Goal: Task Accomplishment & Management: Manage account settings

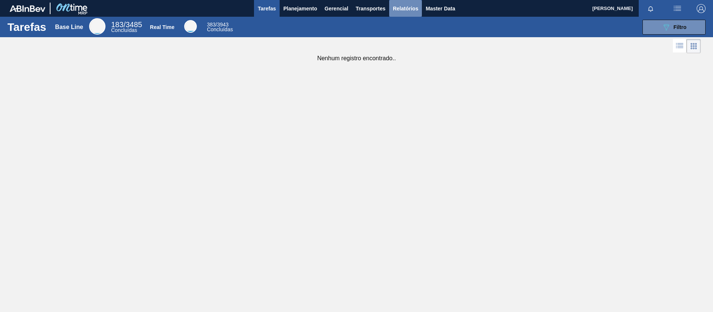
click at [416, 11] on span "Relatórios" at bounding box center [405, 8] width 25 height 9
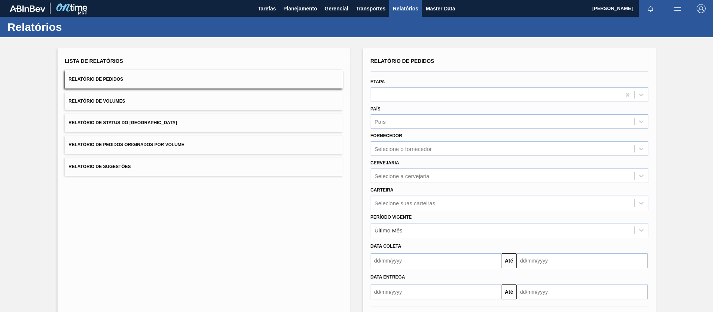
click at [130, 104] on button "Relatório de Volumes" at bounding box center [204, 101] width 278 height 18
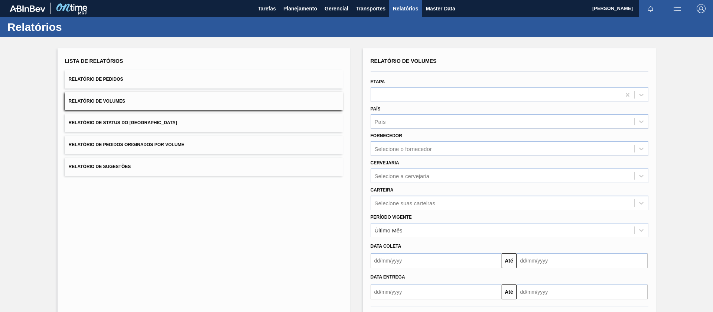
scroll to position [32, 0]
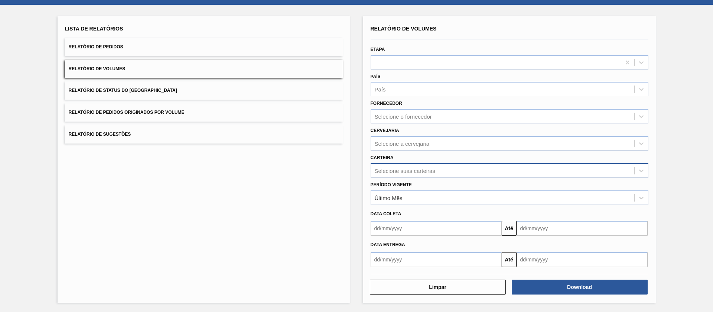
click at [395, 173] on div "Selecione suas carteiras" at bounding box center [502, 170] width 263 height 11
type input "xar"
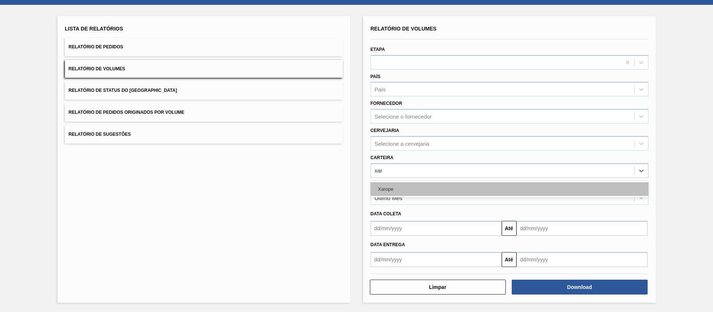
click at [391, 184] on div "Xarope" at bounding box center [510, 189] width 278 height 14
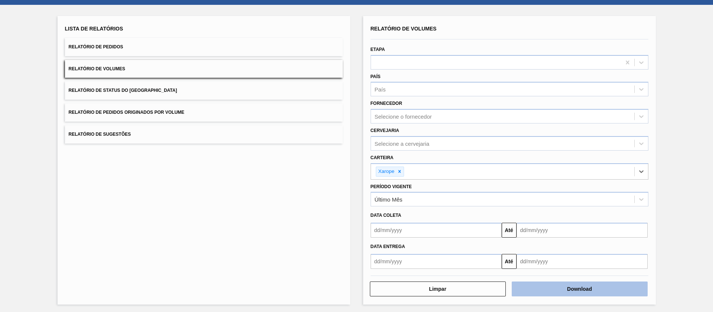
click at [550, 287] on button "Download" at bounding box center [580, 288] width 136 height 15
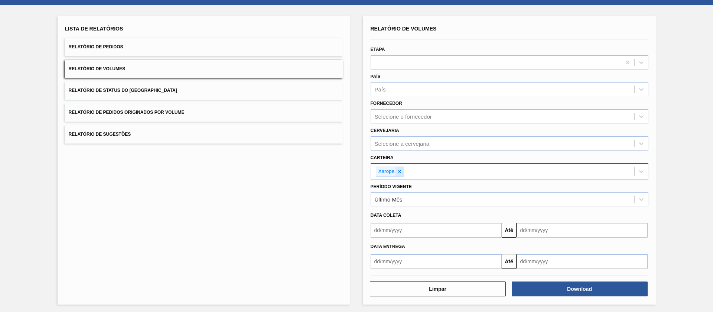
click at [397, 173] on icon at bounding box center [399, 171] width 5 height 5
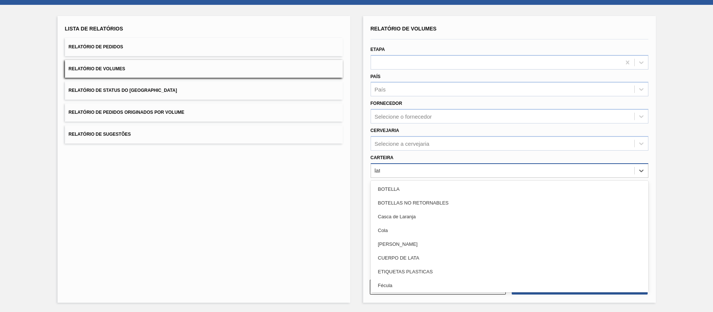
type input "lata"
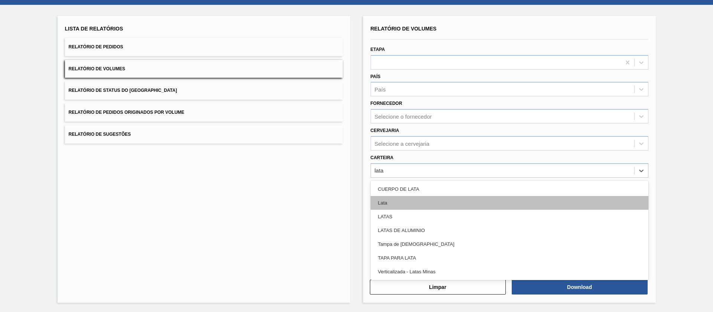
click at [402, 206] on div "Lata" at bounding box center [510, 203] width 278 height 14
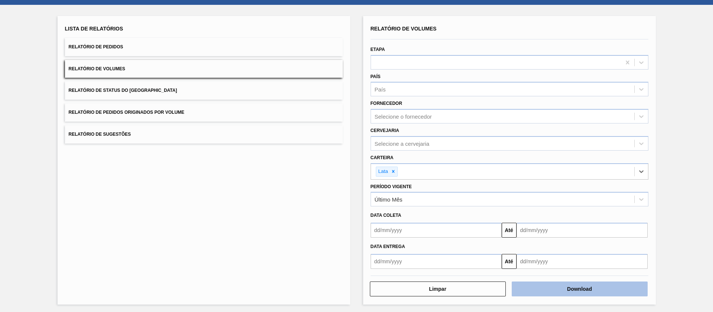
click at [566, 289] on button "Download" at bounding box center [580, 288] width 136 height 15
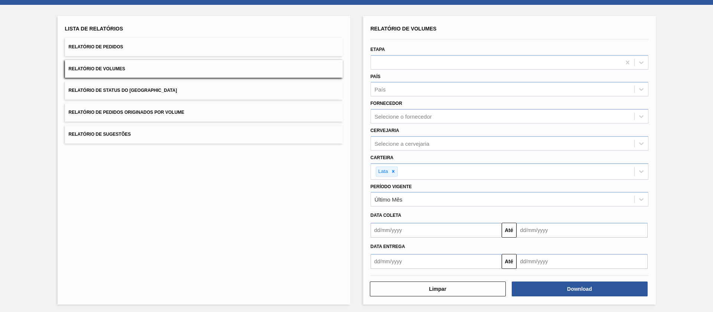
click at [142, 48] on button "Relatório de Pedidos" at bounding box center [204, 47] width 278 height 18
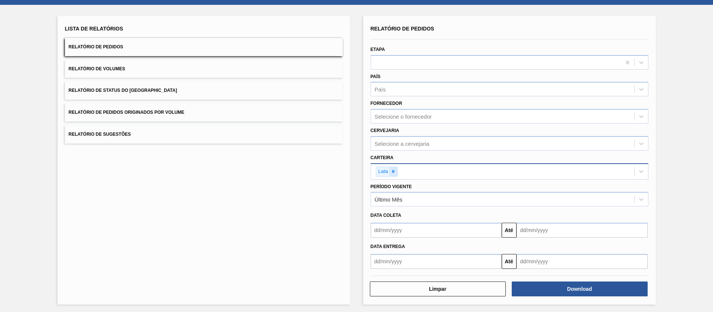
click at [393, 169] on icon at bounding box center [393, 171] width 5 height 5
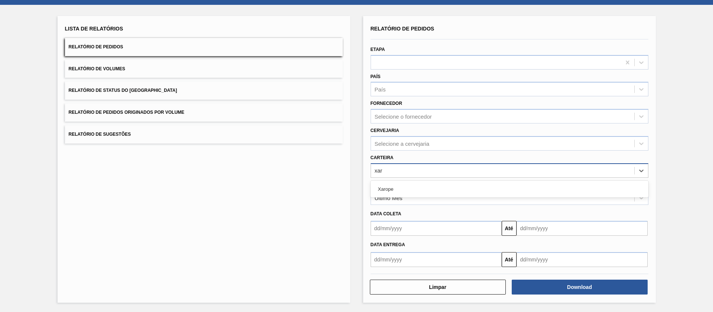
type input "xaro"
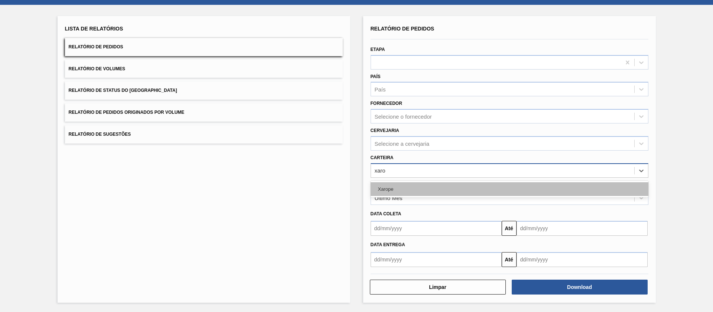
click at [396, 189] on div "Xarope" at bounding box center [510, 189] width 278 height 14
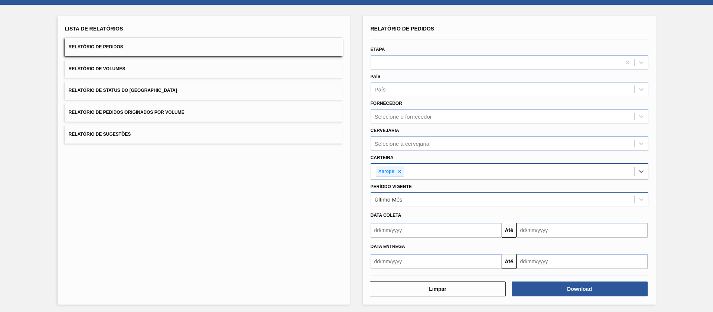
click at [411, 198] on div "Último Mês" at bounding box center [502, 199] width 263 height 11
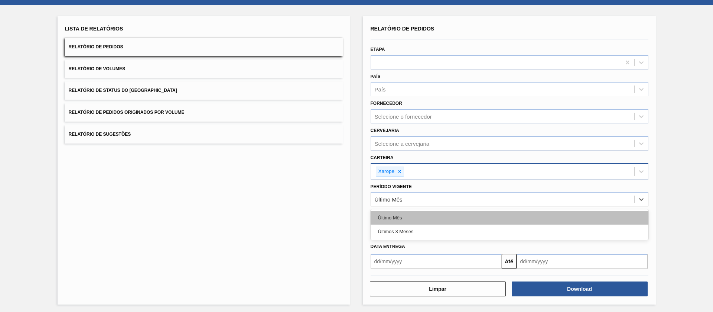
click at [405, 214] on div "Último Mês" at bounding box center [510, 218] width 278 height 14
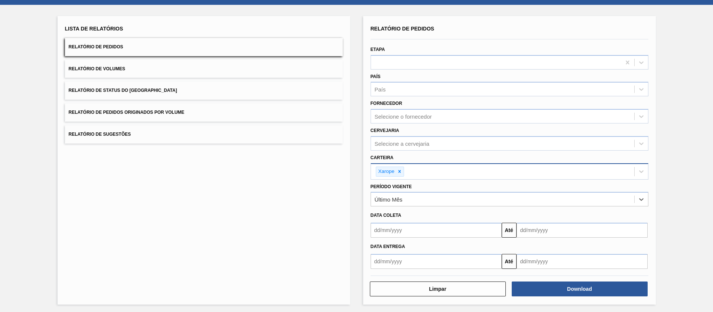
click at [403, 229] on input "text" at bounding box center [436, 229] width 131 height 15
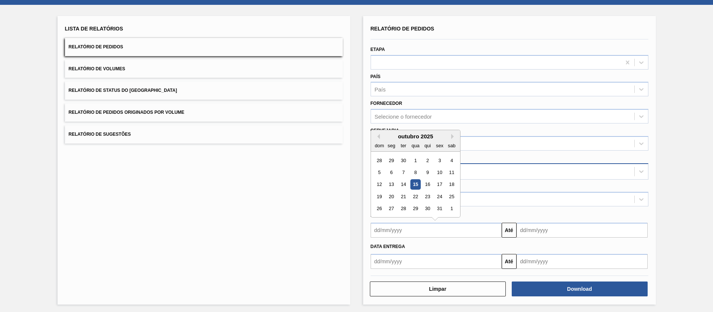
drag, startPoint x: 419, startPoint y: 156, endPoint x: 429, endPoint y: 162, distance: 12.0
click at [419, 156] on div "1" at bounding box center [415, 160] width 10 height 10
type input "[DATE]"
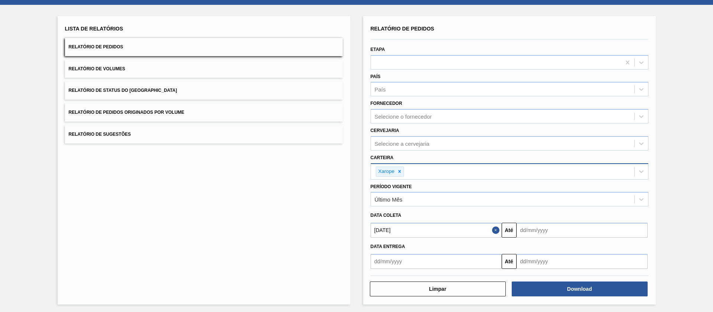
click at [531, 231] on input "text" at bounding box center [582, 229] width 131 height 15
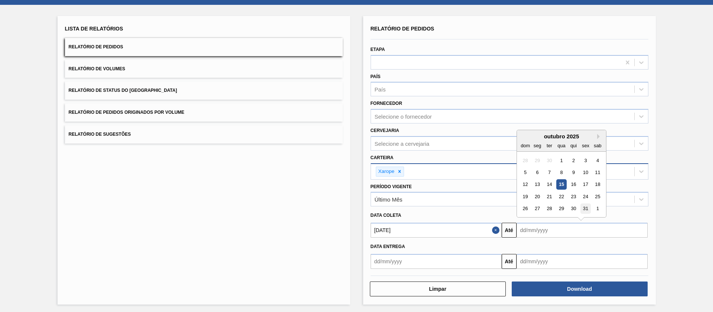
click at [586, 207] on div "31" at bounding box center [585, 208] width 10 height 10
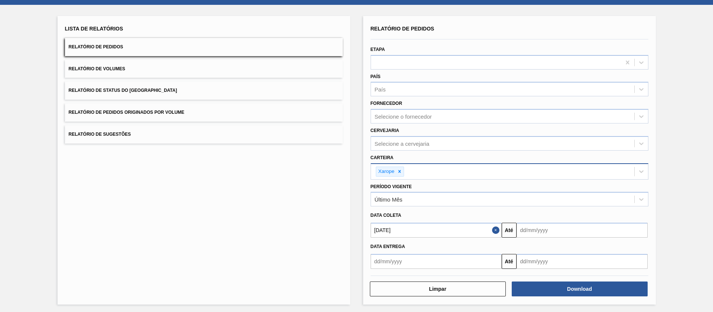
type input "[DATE]"
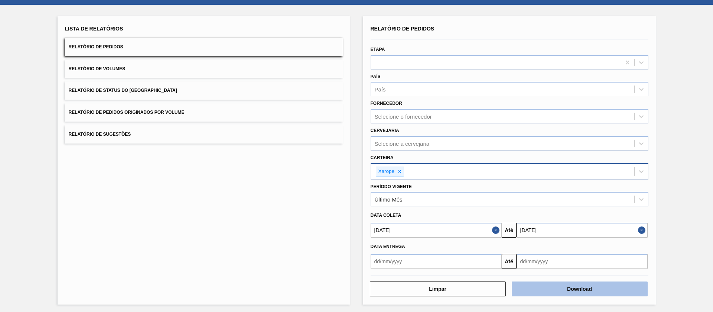
click at [577, 289] on button "Download" at bounding box center [580, 288] width 136 height 15
click at [564, 292] on button "Download" at bounding box center [580, 288] width 136 height 15
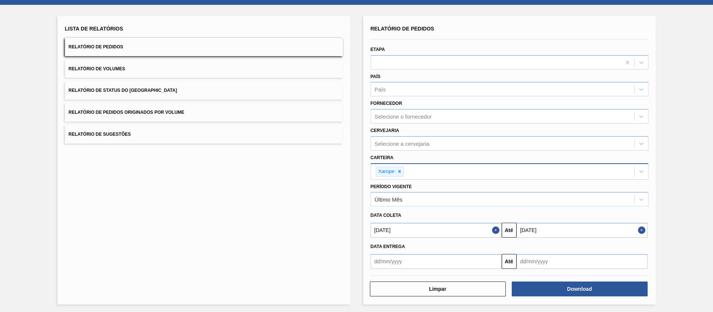
click at [162, 109] on button "Relatório de Pedidos Originados por Volume" at bounding box center [204, 112] width 278 height 18
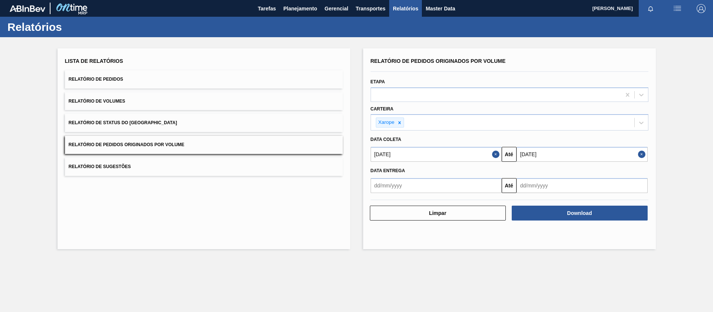
click at [438, 161] on input "[DATE]" at bounding box center [436, 154] width 131 height 15
click at [560, 157] on input "31/10/2025" at bounding box center [582, 154] width 131 height 15
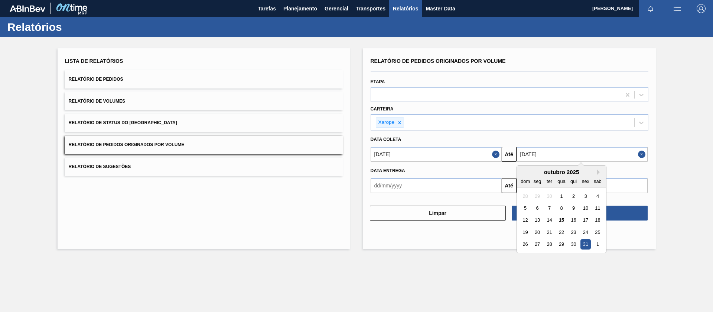
click at [589, 242] on div "31" at bounding box center [585, 244] width 10 height 10
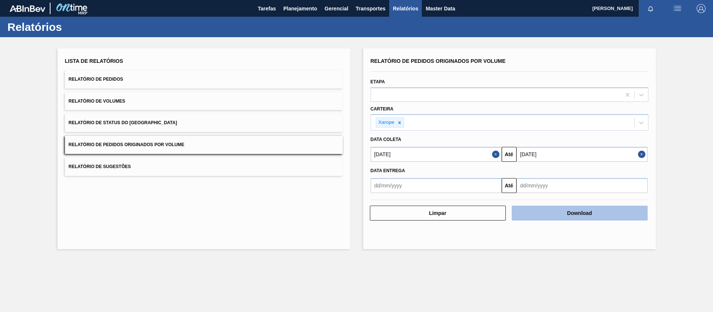
click at [585, 217] on button "Download" at bounding box center [580, 212] width 136 height 15
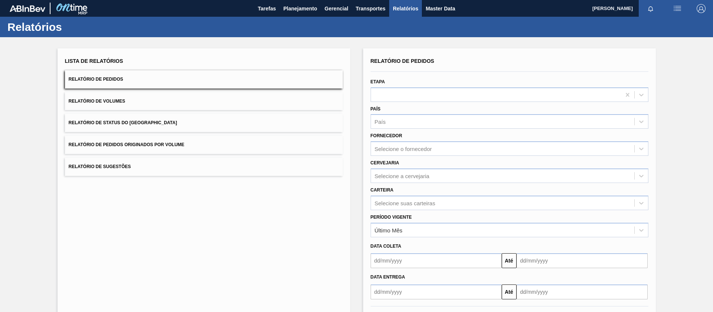
click at [146, 142] on span "Relatório de Pedidos Originados por Volume" at bounding box center [127, 144] width 116 height 5
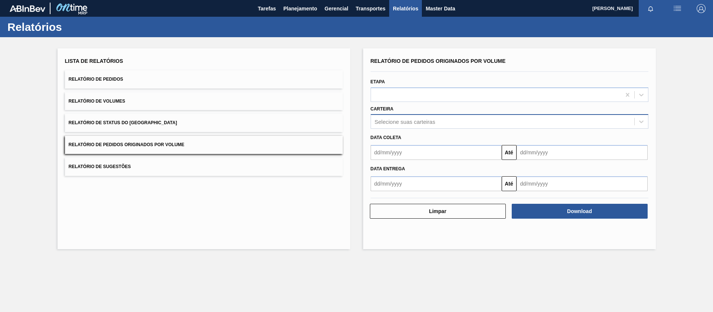
click at [421, 123] on div "Selecione suas carteiras" at bounding box center [405, 121] width 61 height 6
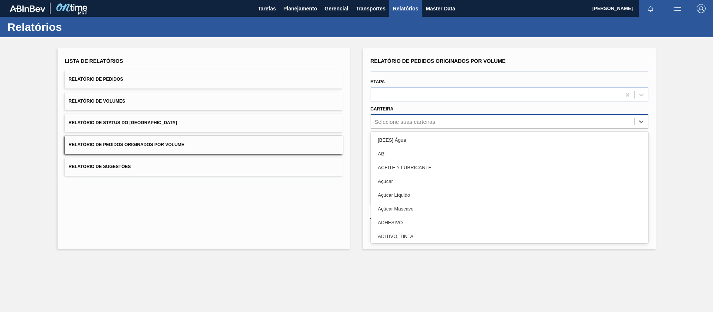
type input "C"
type input "lata"
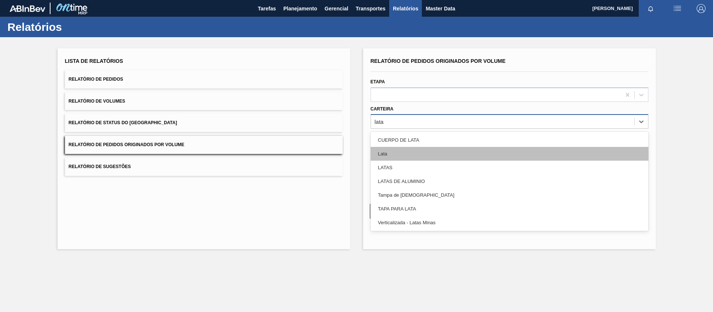
click at [409, 160] on div "LATAS" at bounding box center [510, 167] width 278 height 14
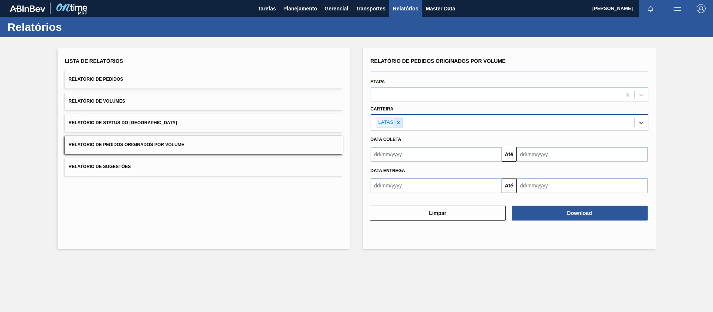
click at [395, 124] on div at bounding box center [398, 122] width 8 height 9
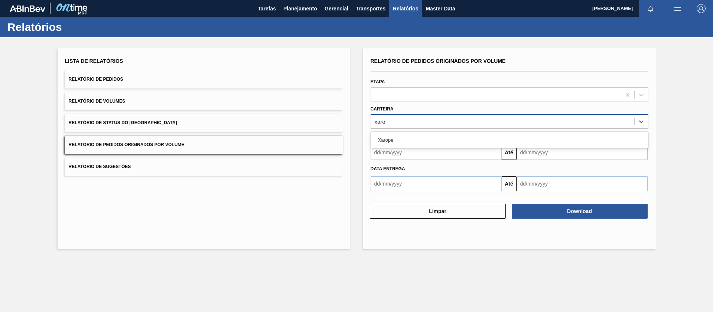
type input "xarop"
click at [400, 131] on div "Xarope" at bounding box center [510, 139] width 278 height 17
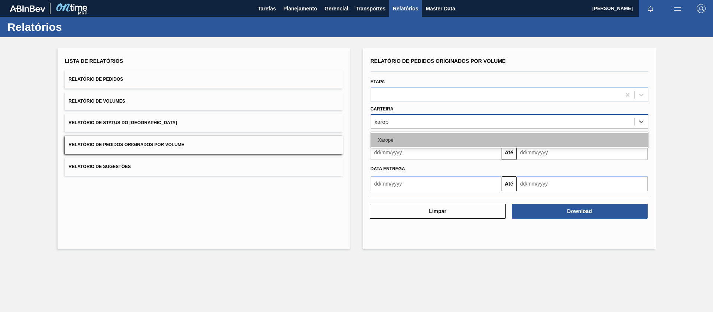
click at [401, 137] on div "Xarope" at bounding box center [510, 140] width 278 height 14
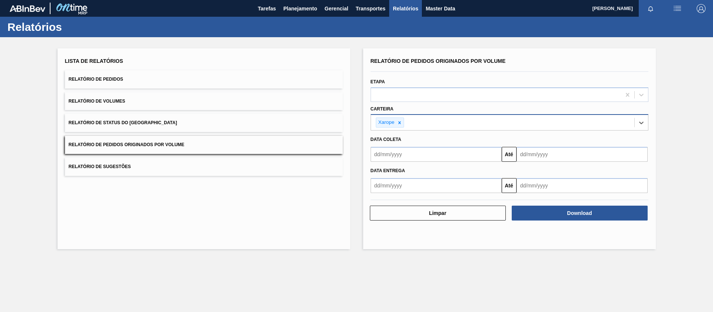
click at [411, 154] on input "text" at bounding box center [436, 154] width 131 height 15
drag, startPoint x: 418, startPoint y: 198, endPoint x: 420, endPoint y: 202, distance: 4.5
click at [418, 198] on div "1" at bounding box center [415, 196] width 10 height 10
type input "[DATE]"
click at [535, 163] on div "Data Entrega Até" at bounding box center [510, 177] width 284 height 31
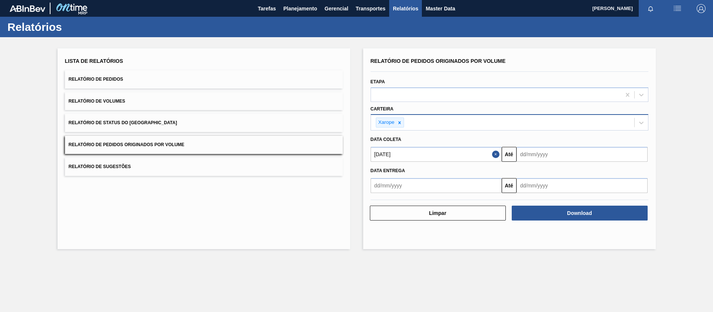
click at [536, 156] on input "text" at bounding box center [582, 154] width 131 height 15
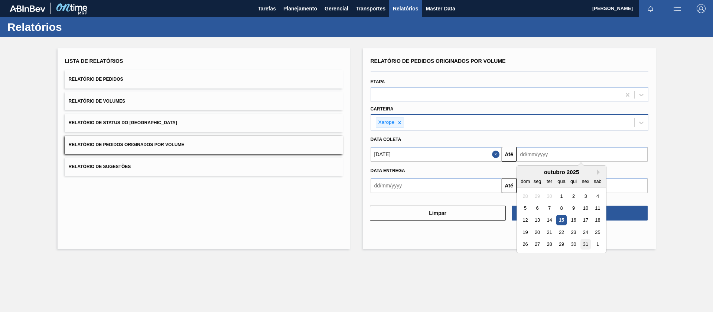
click at [583, 245] on div "31" at bounding box center [585, 244] width 10 height 10
type input "[DATE]"
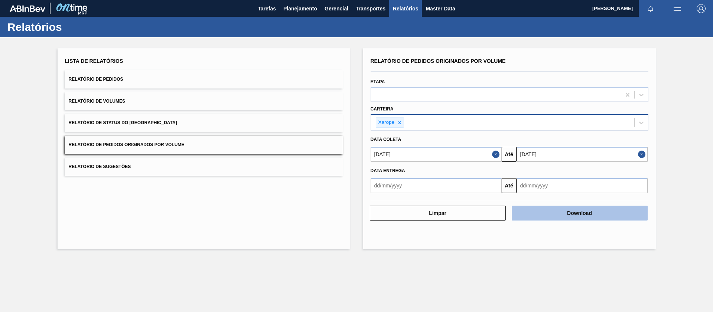
click at [567, 217] on button "Download" at bounding box center [580, 212] width 136 height 15
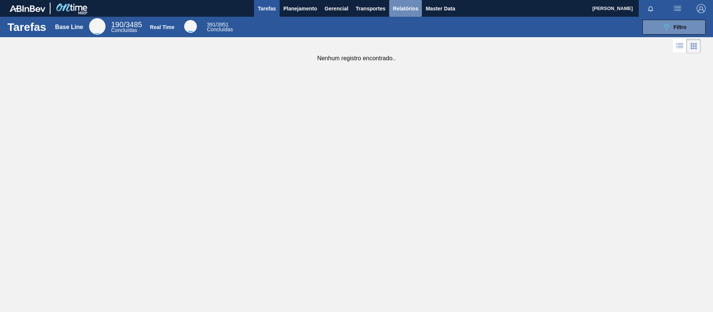
click at [414, 7] on span "Relatórios" at bounding box center [405, 8] width 25 height 9
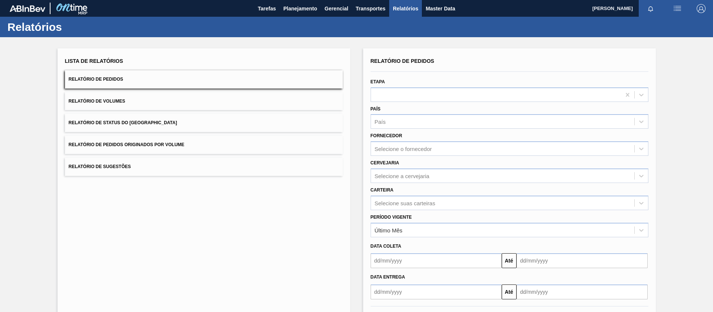
click at [195, 145] on button "Relatório de Pedidos Originados por Volume" at bounding box center [204, 145] width 278 height 18
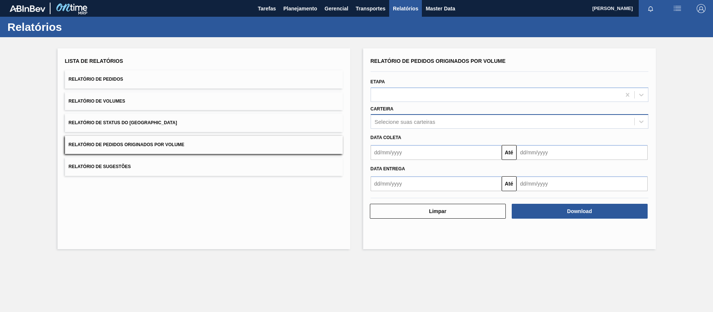
click at [423, 120] on div "Selecione suas carteiras" at bounding box center [405, 121] width 61 height 6
type input "xarop"
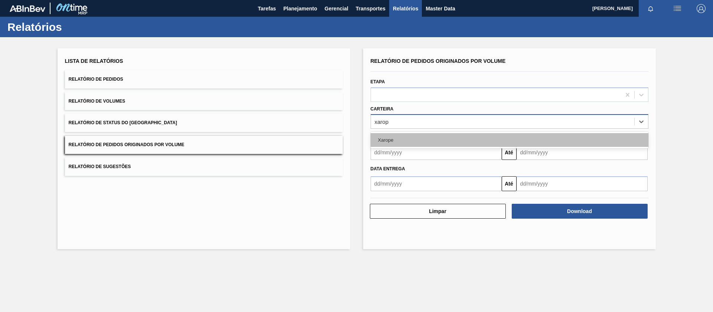
click at [387, 132] on div "Xarope" at bounding box center [510, 139] width 278 height 17
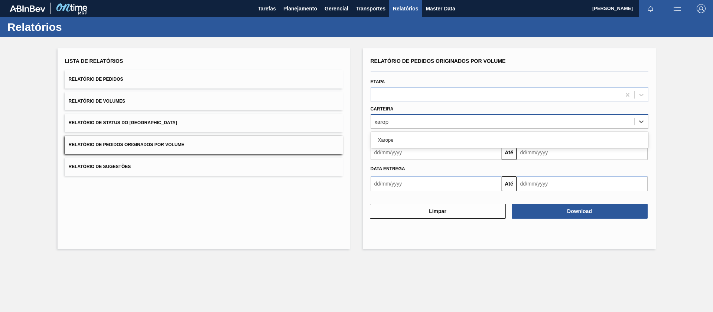
click at [396, 137] on div "Xarope" at bounding box center [510, 140] width 278 height 14
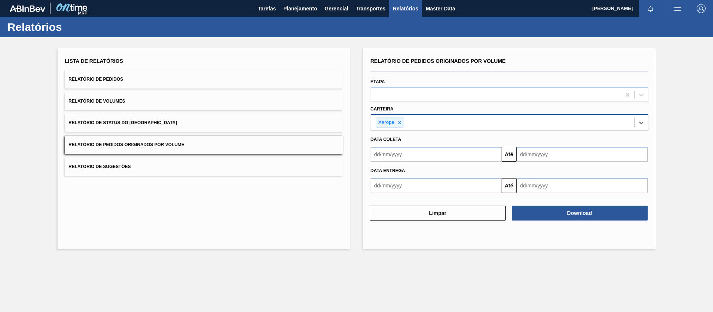
click at [400, 157] on input "text" at bounding box center [436, 154] width 131 height 15
click at [417, 200] on div "1" at bounding box center [415, 196] width 10 height 10
type input "[DATE]"
click at [548, 160] on input "text" at bounding box center [582, 154] width 131 height 15
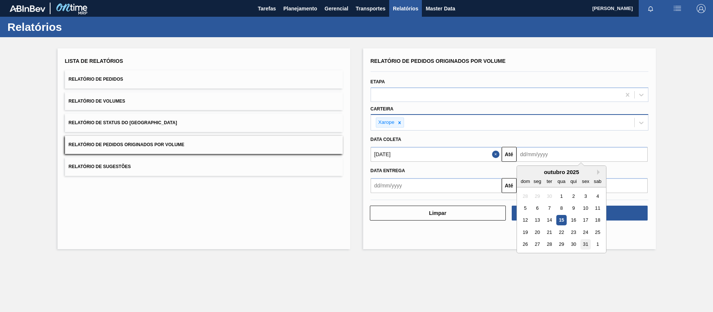
click at [587, 244] on div "31" at bounding box center [585, 244] width 10 height 10
type input "[DATE]"
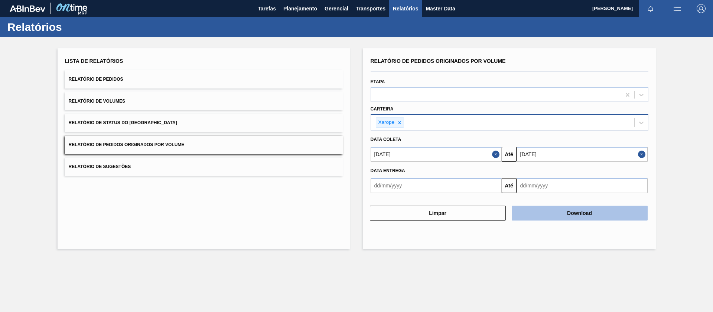
click at [550, 214] on button "Download" at bounding box center [580, 212] width 136 height 15
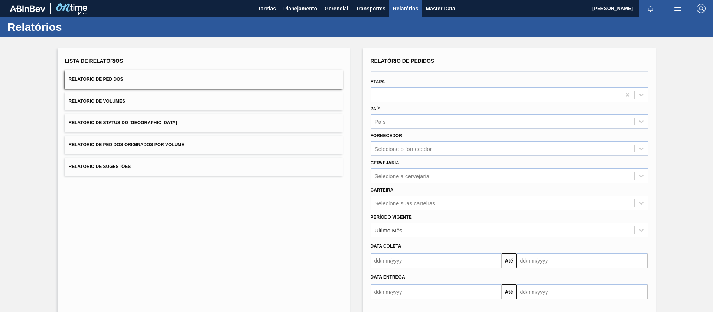
click at [219, 141] on button "Relatório de Pedidos Originados por Volume" at bounding box center [204, 145] width 278 height 18
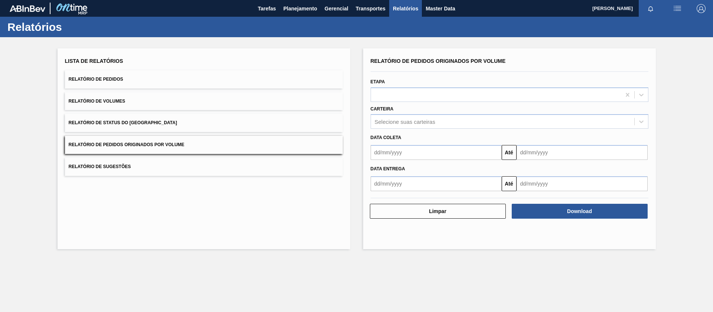
click at [206, 127] on button "Relatório de Status do [GEOGRAPHIC_DATA]" at bounding box center [204, 123] width 278 height 18
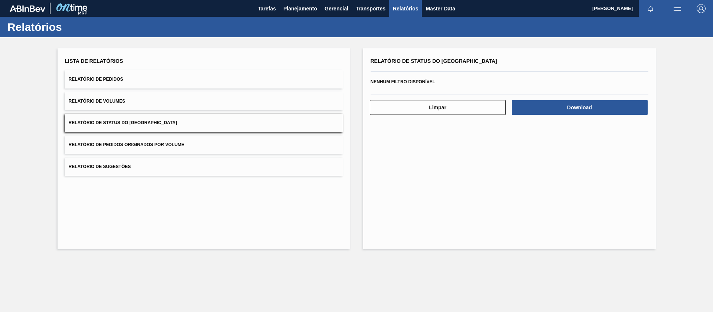
click at [203, 143] on button "Relatório de Pedidos Originados por Volume" at bounding box center [204, 145] width 278 height 18
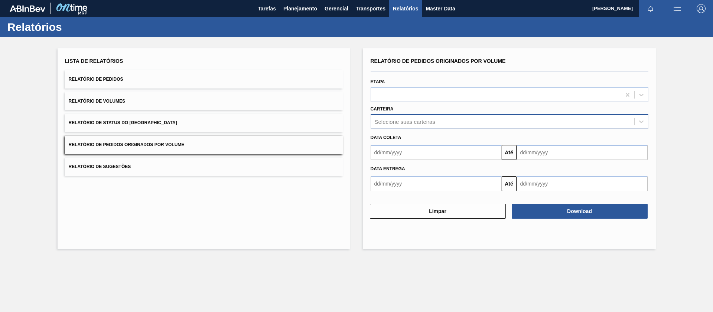
click at [408, 123] on div "Selecione suas carteiras" at bounding box center [405, 121] width 61 height 6
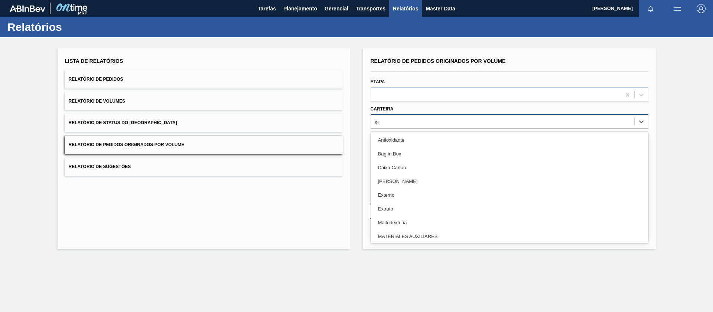
type input "xar"
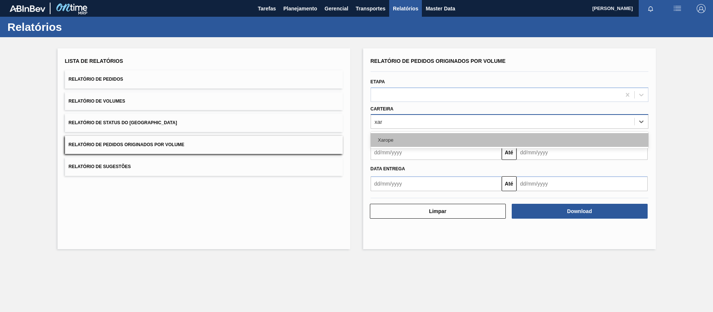
click at [411, 139] on div "Xarope" at bounding box center [510, 140] width 278 height 14
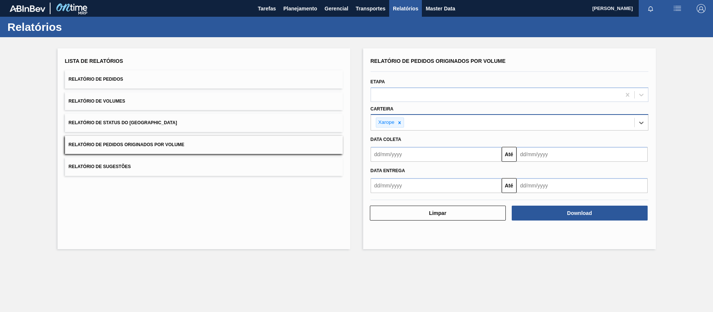
click at [410, 162] on div "Data Entrega Até" at bounding box center [510, 177] width 284 height 31
drag, startPoint x: 411, startPoint y: 156, endPoint x: 414, endPoint y: 161, distance: 5.9
click at [411, 156] on input "text" at bounding box center [436, 154] width 131 height 15
click at [417, 199] on div "1" at bounding box center [415, 196] width 10 height 10
type input "[DATE]"
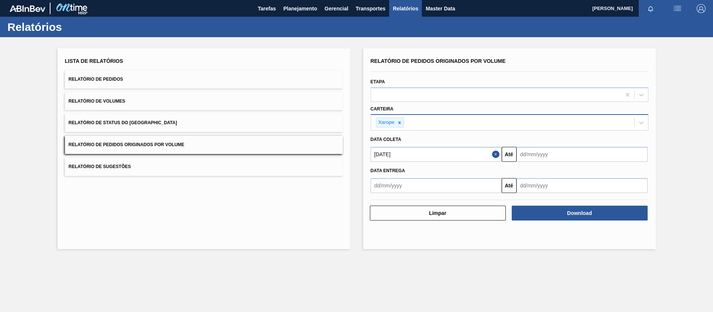
click at [538, 157] on input "text" at bounding box center [582, 154] width 131 height 15
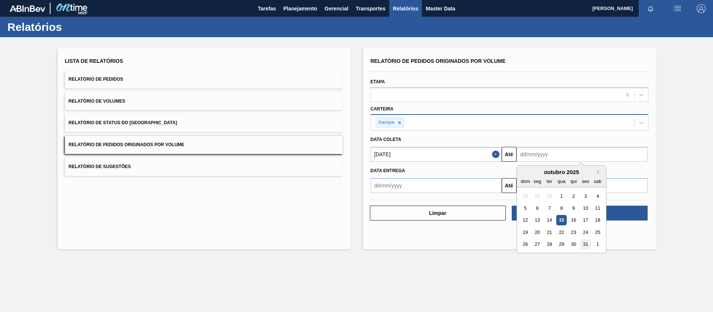
click at [586, 244] on div "31" at bounding box center [585, 244] width 10 height 10
type input "31/10/2025"
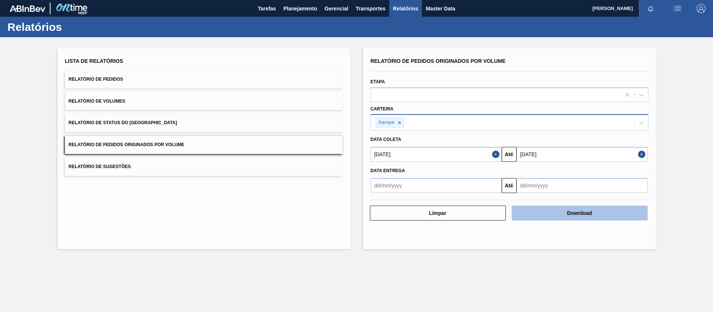
click at [583, 218] on button "Download" at bounding box center [580, 212] width 136 height 15
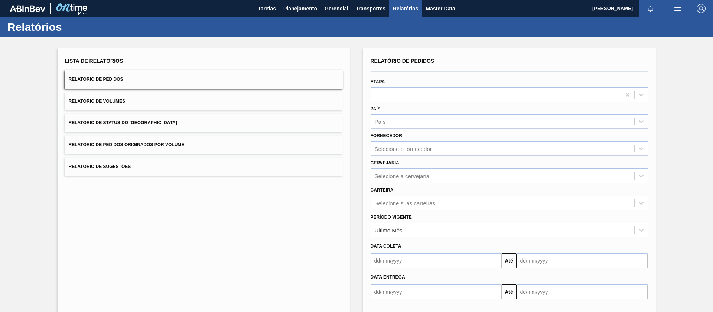
click at [197, 141] on button "Relatório de Pedidos Originados por Volume" at bounding box center [204, 145] width 278 height 18
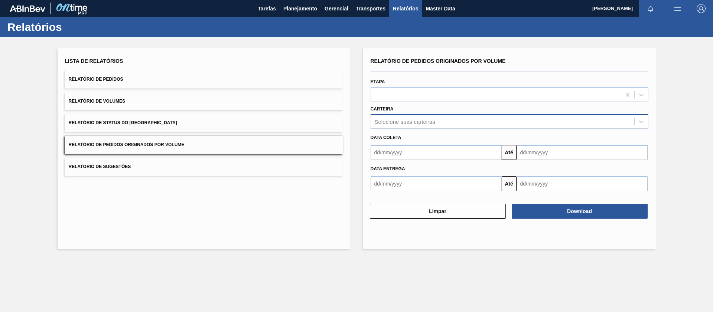
click at [407, 116] on div "Selecione suas carteiras" at bounding box center [502, 121] width 263 height 11
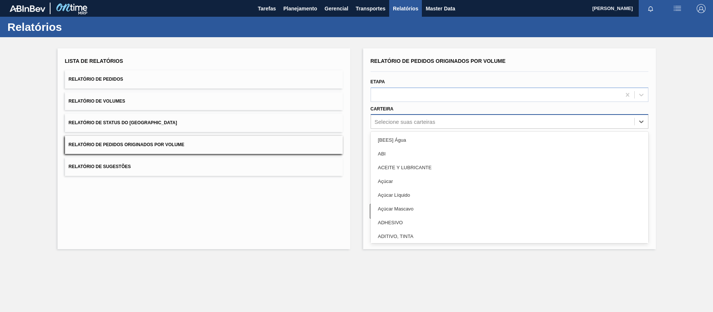
type input "c"
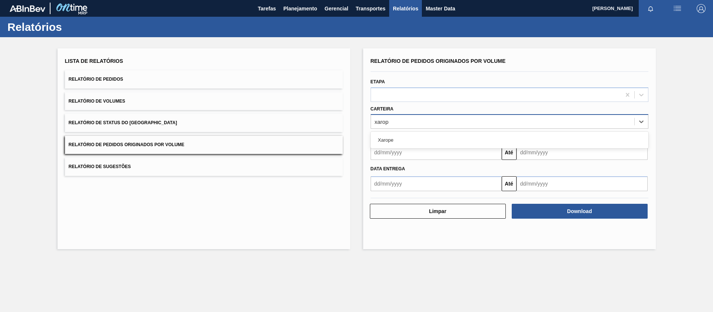
type input "xarope"
drag, startPoint x: 403, startPoint y: 143, endPoint x: 403, endPoint y: 156, distance: 12.6
click at [402, 143] on div "Xarope" at bounding box center [510, 140] width 278 height 14
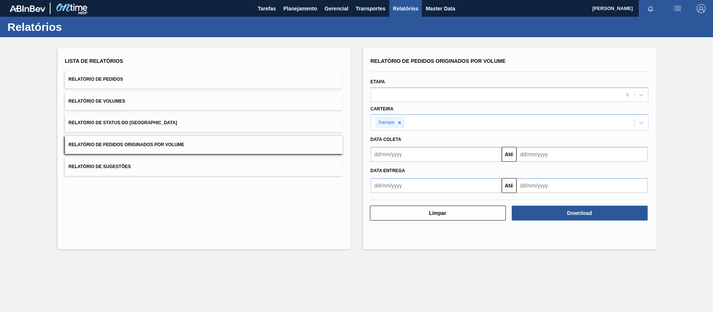
click at [403, 164] on div "Data Entrega" at bounding box center [510, 169] width 284 height 13
drag, startPoint x: 407, startPoint y: 155, endPoint x: 403, endPoint y: 159, distance: 4.7
click at [407, 155] on input "text" at bounding box center [436, 154] width 131 height 15
click at [413, 198] on div "1" at bounding box center [415, 196] width 10 height 10
type input "01/10/2025"
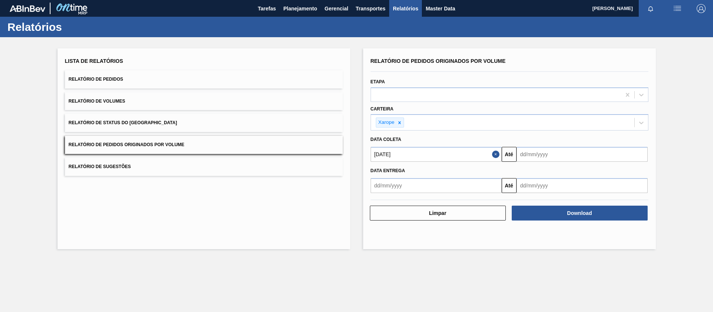
click at [543, 154] on input "text" at bounding box center [582, 154] width 131 height 15
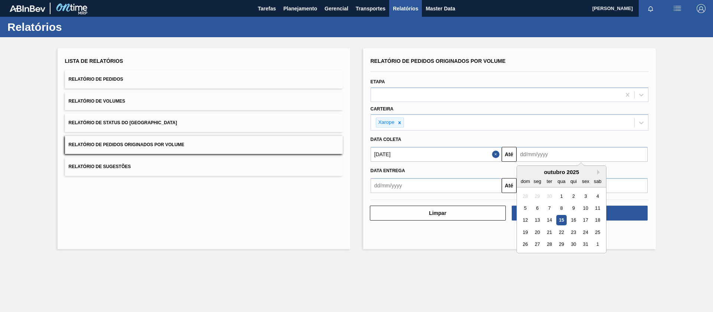
click at [585, 245] on div "31" at bounding box center [585, 244] width 10 height 10
type input "31/10/2025"
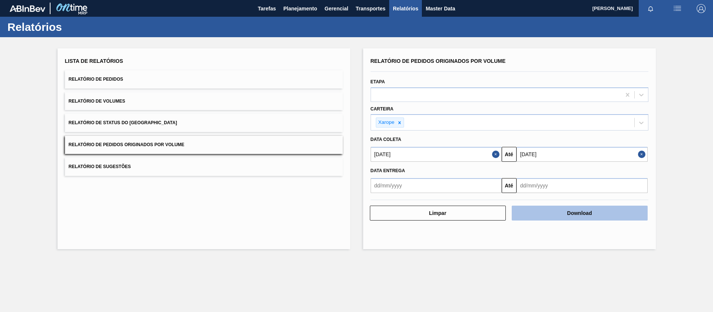
click at [589, 206] on button "Download" at bounding box center [580, 212] width 136 height 15
click at [548, 213] on button "Download" at bounding box center [580, 212] width 136 height 15
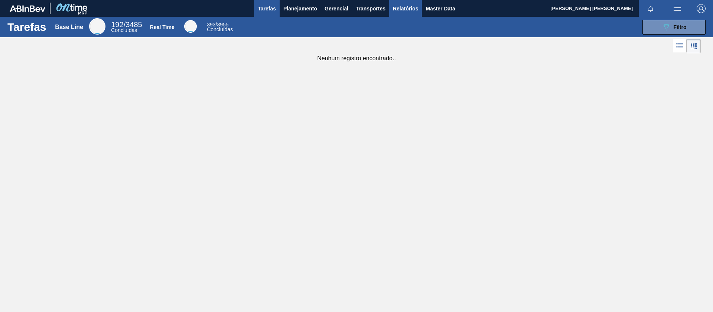
click at [405, 13] on button "Relatórios" at bounding box center [405, 8] width 33 height 17
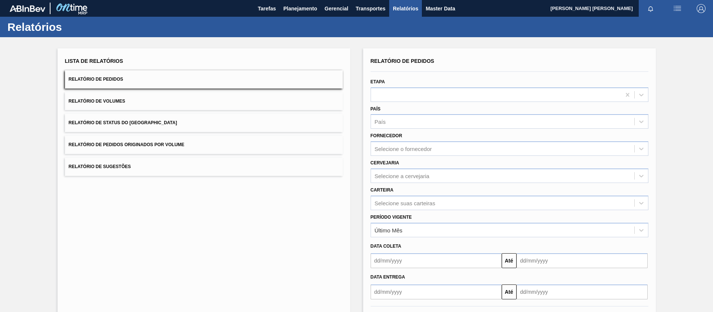
click at [108, 141] on button "Relatório de Pedidos Originados por Volume" at bounding box center [204, 145] width 278 height 18
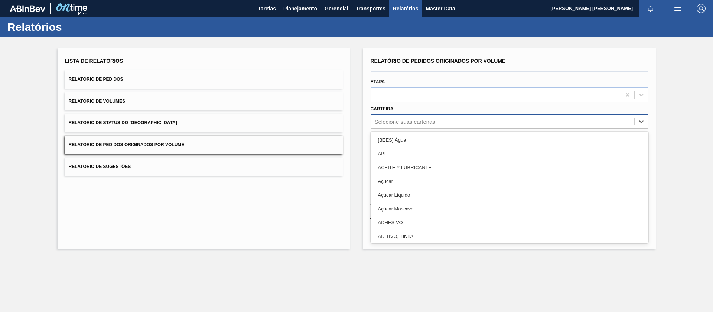
click at [401, 123] on div "Selecione suas carteiras" at bounding box center [405, 121] width 61 height 6
type input "xa"
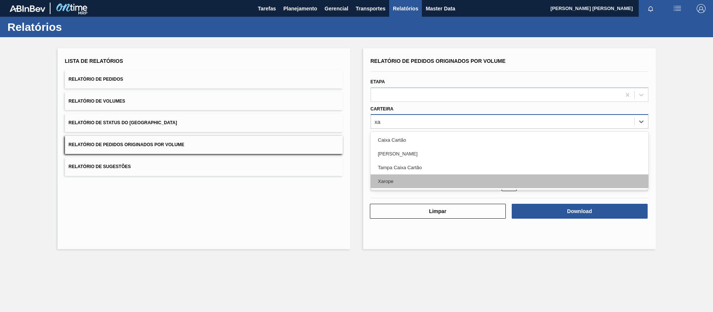
click at [394, 178] on div "Xarope" at bounding box center [510, 181] width 278 height 14
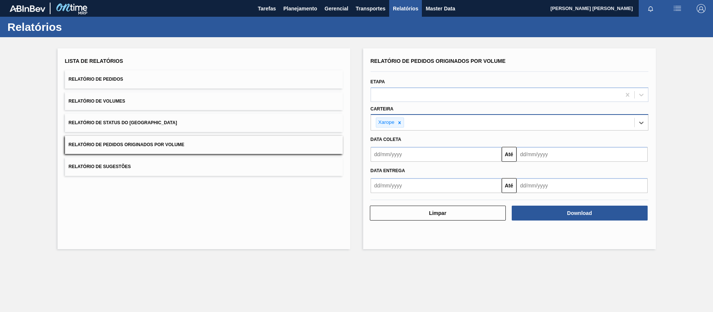
click at [403, 156] on input "text" at bounding box center [436, 154] width 131 height 15
click at [419, 193] on div "1" at bounding box center [415, 196] width 10 height 10
type input "01/10/2025"
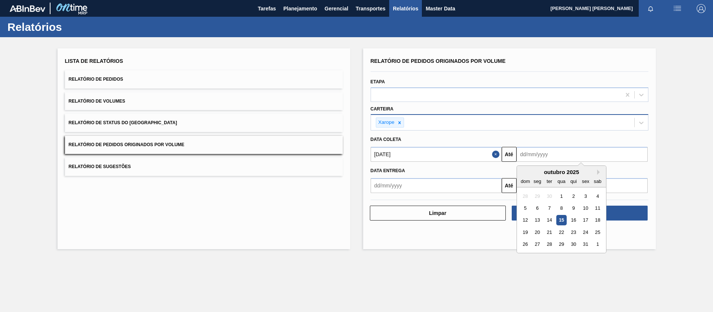
click at [530, 154] on input "text" at bounding box center [582, 154] width 131 height 15
click at [583, 244] on div "31" at bounding box center [585, 244] width 10 height 10
type input "31/10/2025"
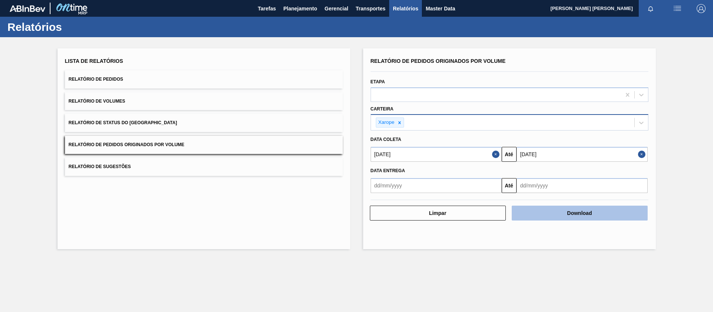
click at [569, 215] on button "Download" at bounding box center [580, 212] width 136 height 15
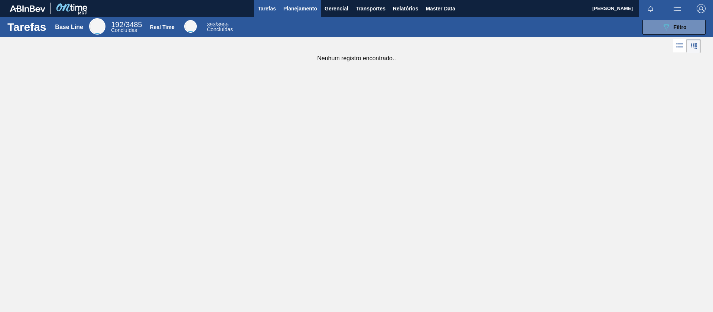
click at [306, 8] on span "Planejamento" at bounding box center [300, 8] width 34 height 9
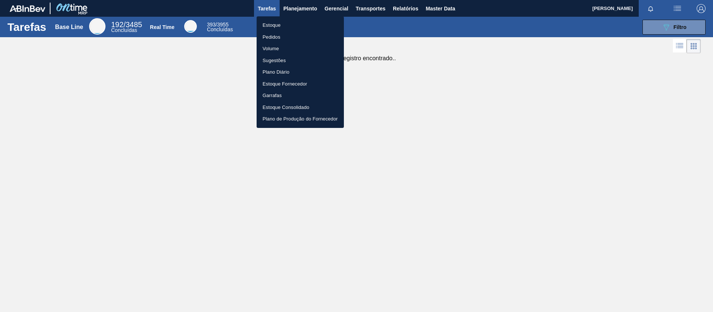
click at [282, 32] on li "Pedidos" at bounding box center [300, 37] width 87 height 12
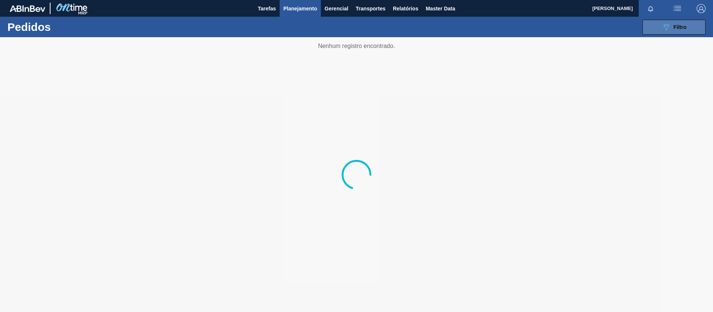
click at [672, 25] on div "089F7B8B-B2A5-4AFE-B5C0-19BA573D28AC Filtro" at bounding box center [674, 27] width 25 height 9
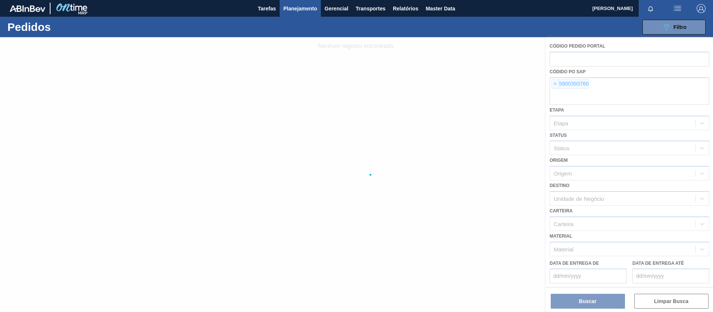
click at [557, 80] on div at bounding box center [356, 174] width 713 height 274
click at [557, 81] on div at bounding box center [356, 174] width 713 height 274
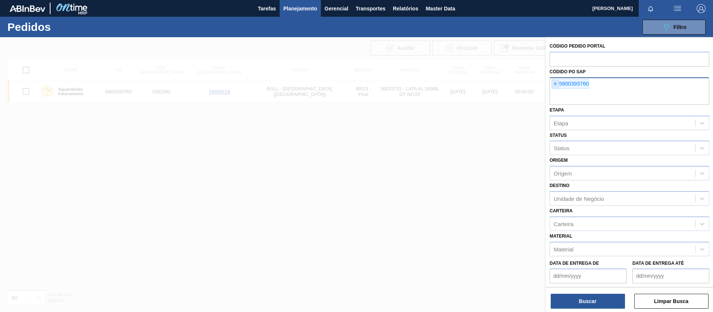
click at [559, 86] on span "×" at bounding box center [555, 83] width 7 height 9
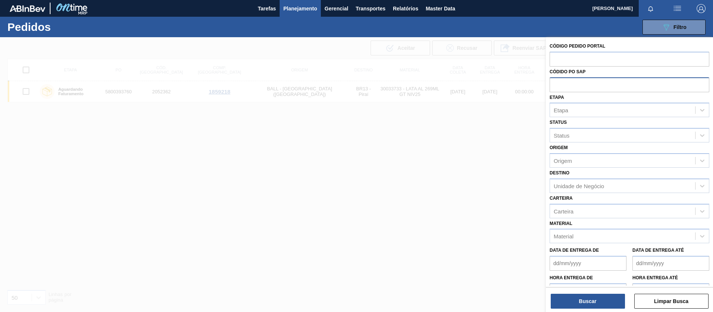
paste input "text"
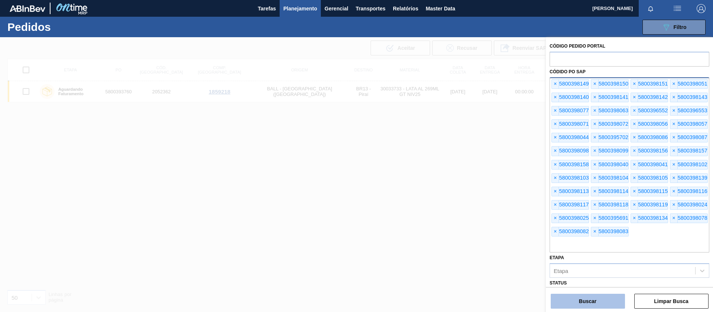
click at [595, 299] on button "Buscar" at bounding box center [588, 300] width 74 height 15
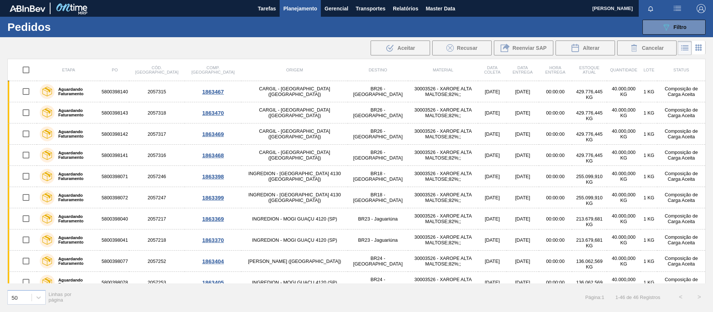
click at [19, 65] on input "checkbox" at bounding box center [26, 70] width 16 height 16
checkbox input "true"
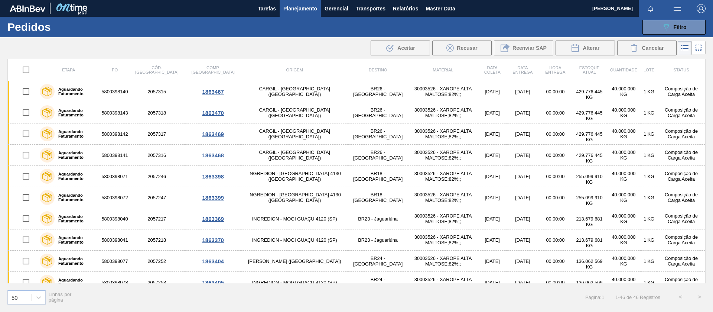
checkbox input "true"
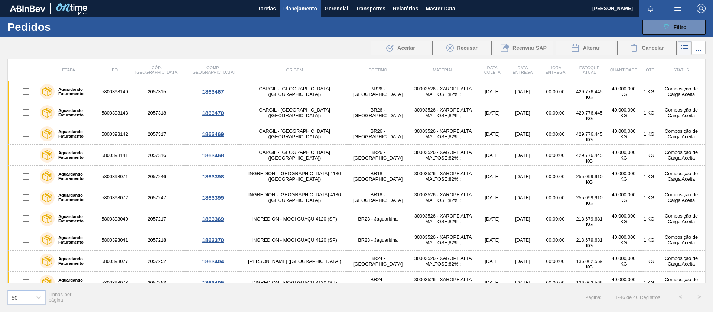
checkbox input "true"
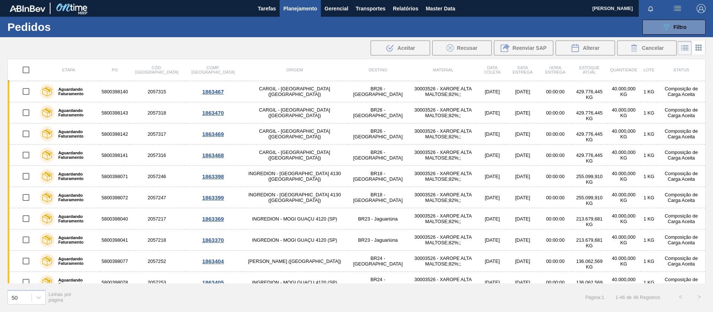
checkbox input "true"
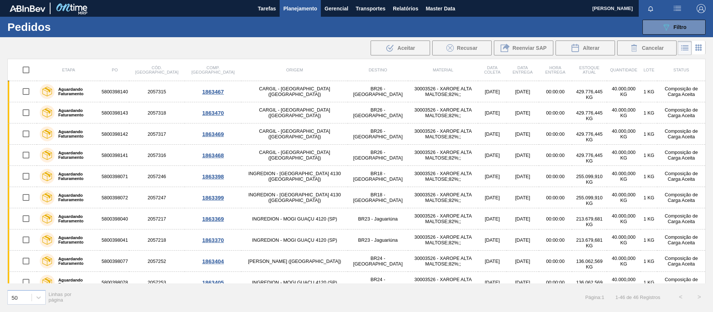
checkbox input "true"
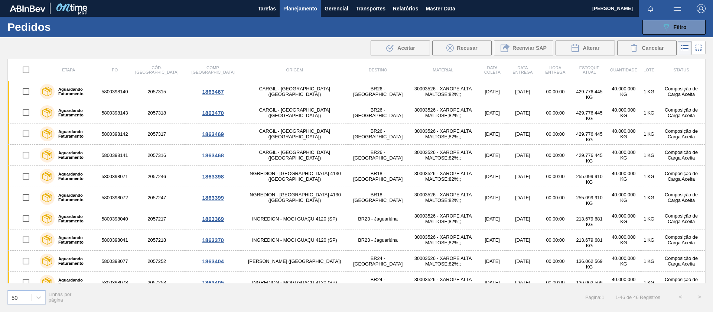
checkbox input "true"
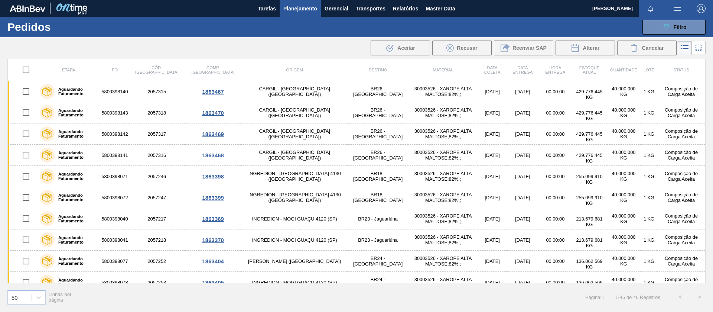
checkbox input "true"
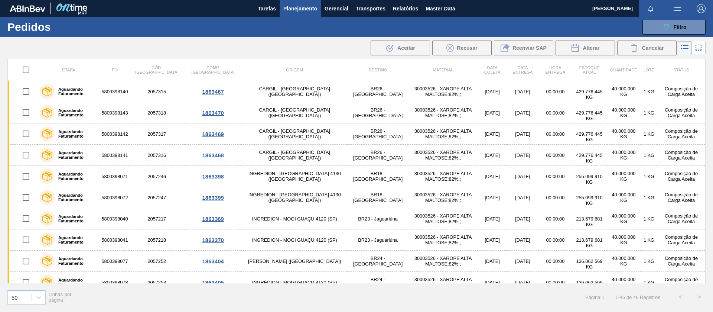
checkbox input "true"
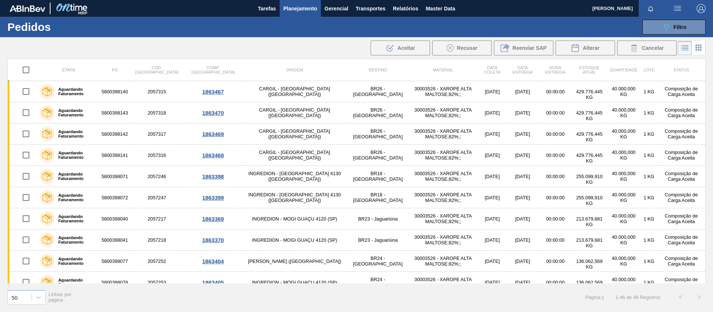
checkbox input "true"
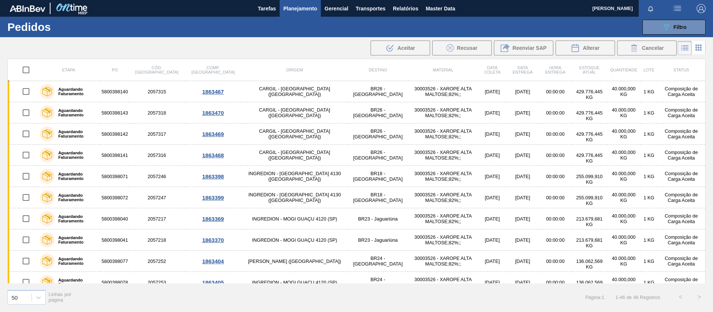
checkbox input "true"
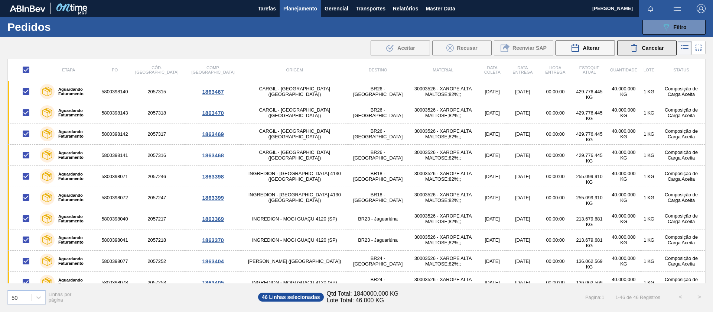
click at [651, 48] on span "Cancelar" at bounding box center [653, 48] width 22 height 6
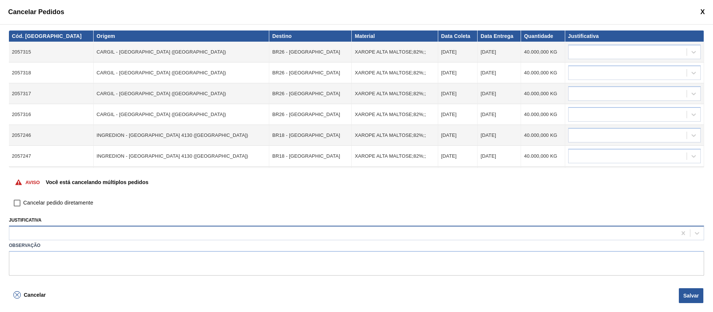
click at [128, 227] on div at bounding box center [356, 232] width 695 height 14
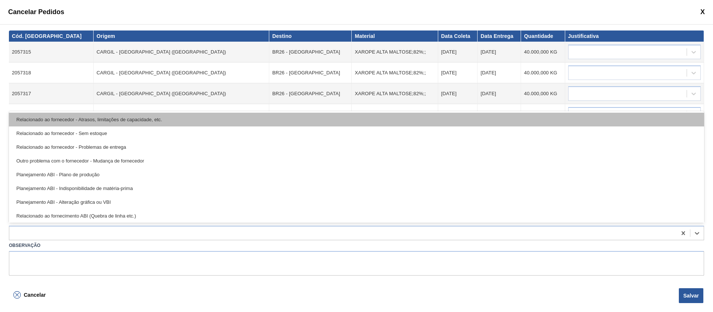
click at [132, 121] on div "Relacionado ao fornecedor - Atrasos, limitações de capacidade, etc." at bounding box center [356, 120] width 695 height 14
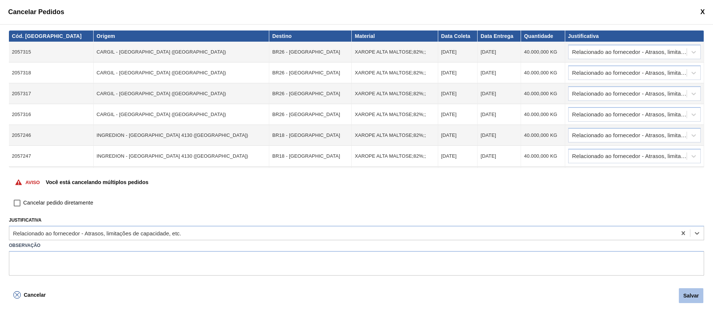
click at [690, 291] on button "Salvar" at bounding box center [691, 295] width 25 height 15
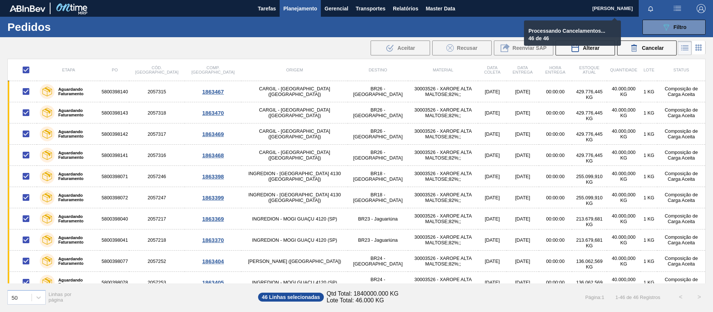
checkbox input "false"
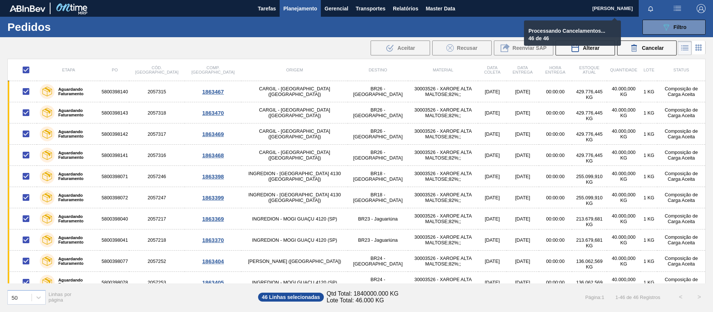
checkbox input "false"
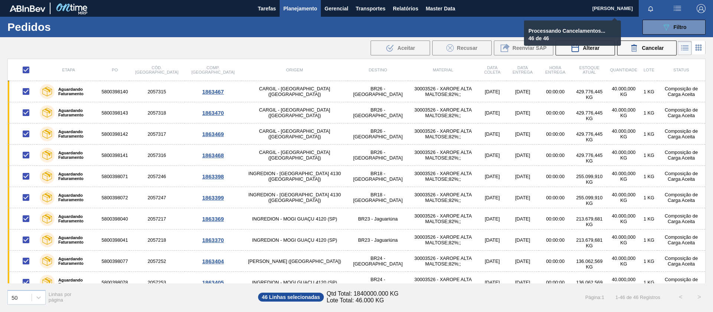
checkbox input "false"
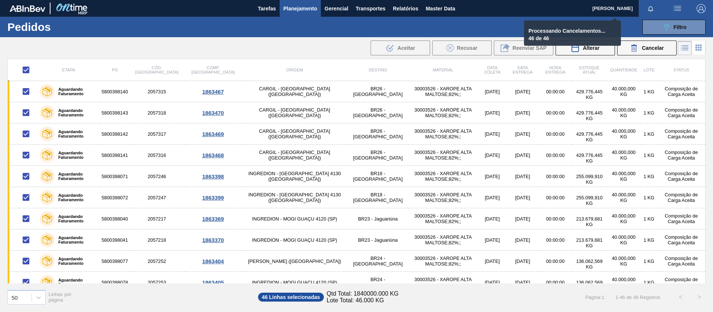
checkbox input "false"
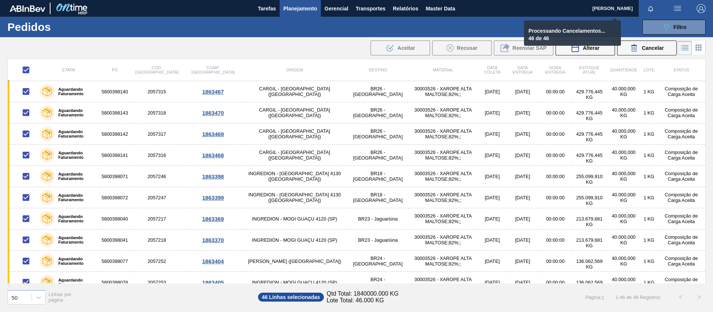
checkbox input "false"
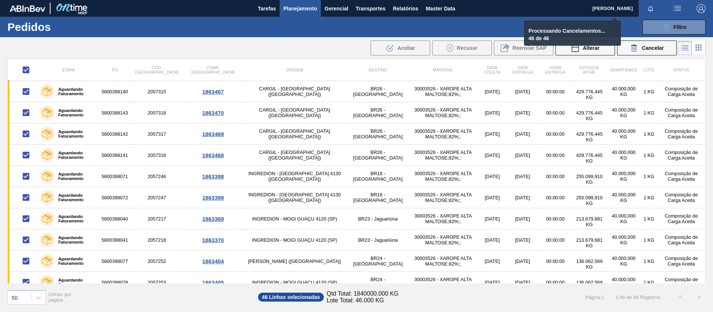
checkbox input "false"
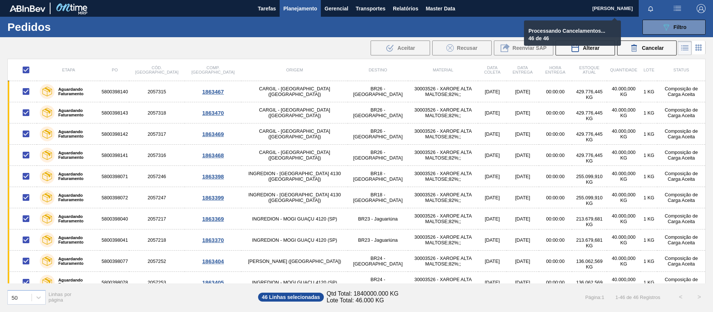
checkbox input "false"
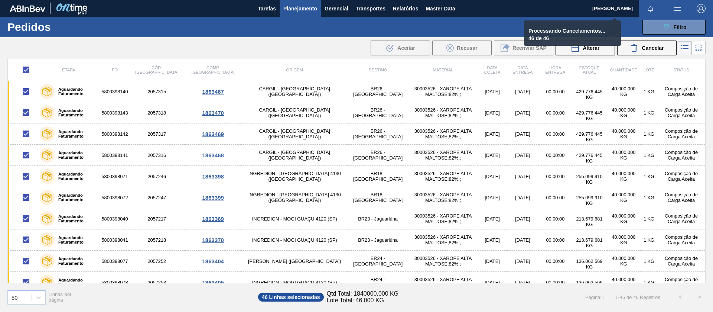
checkbox input "false"
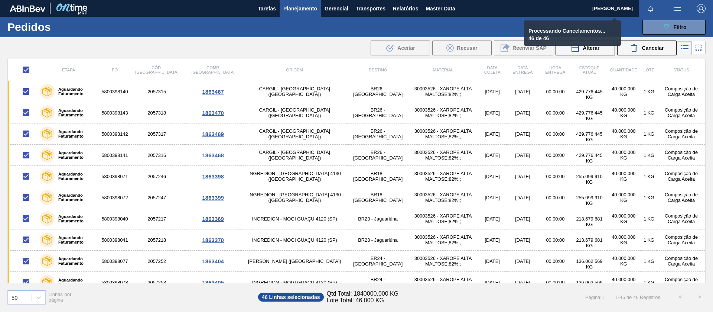
checkbox input "false"
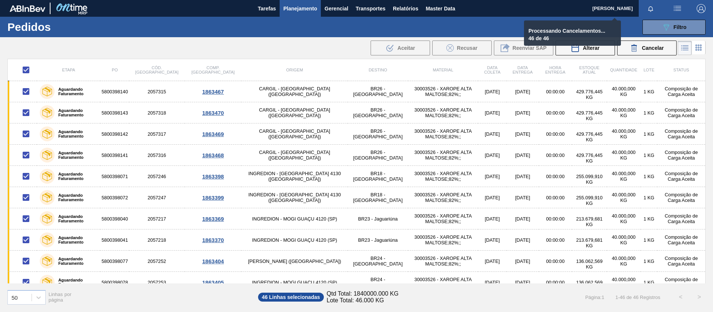
checkbox input "false"
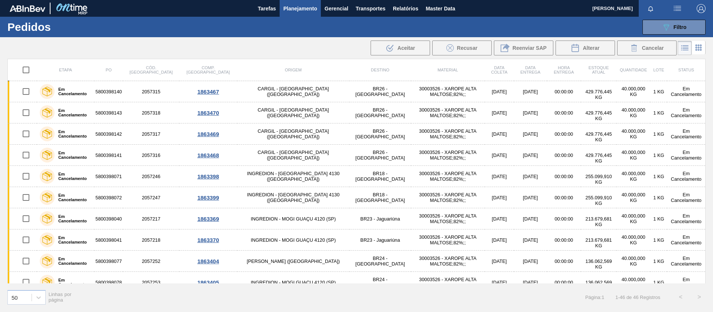
click at [25, 69] on input "checkbox" at bounding box center [26, 70] width 16 height 16
checkbox input "true"
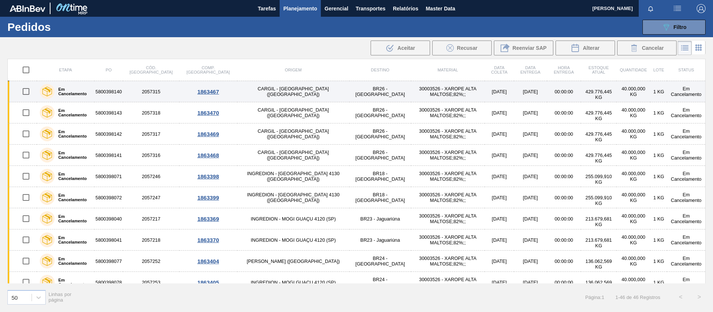
checkbox input "true"
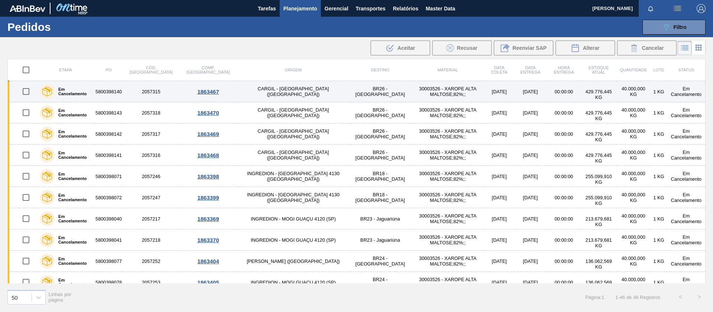
checkbox input "true"
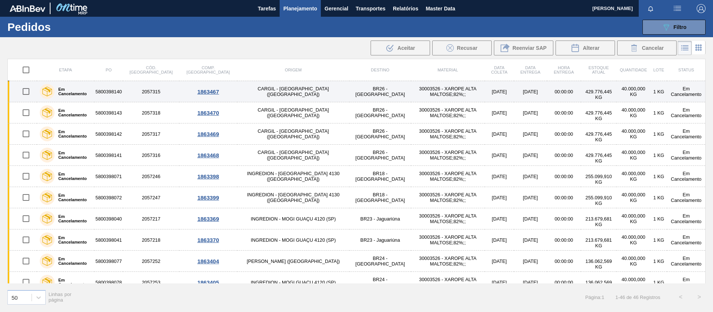
checkbox input "true"
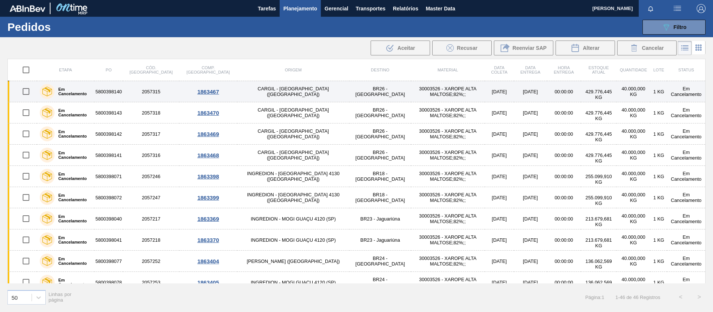
checkbox input "true"
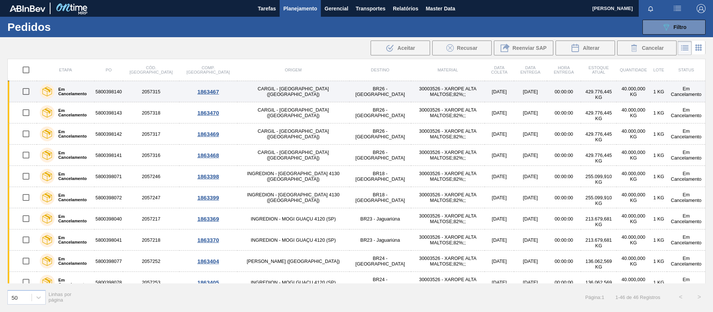
checkbox input "true"
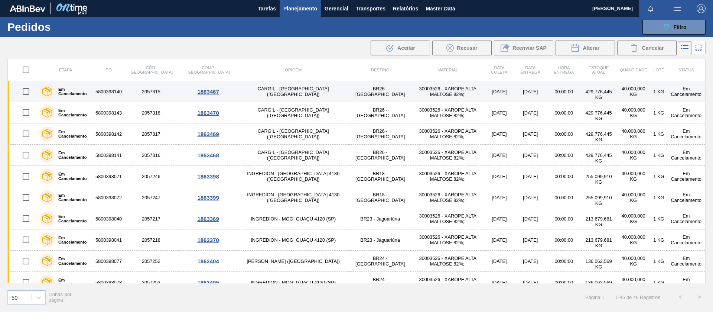
checkbox input "true"
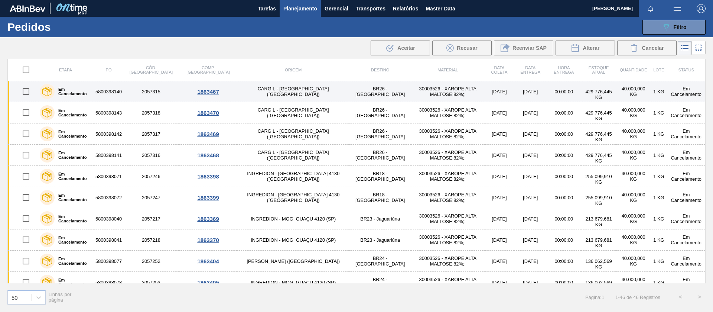
checkbox input "true"
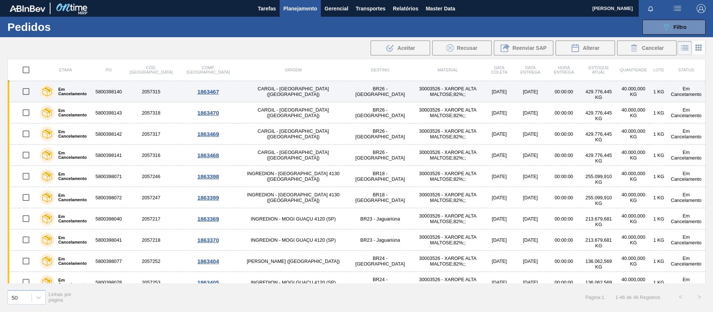
checkbox input "true"
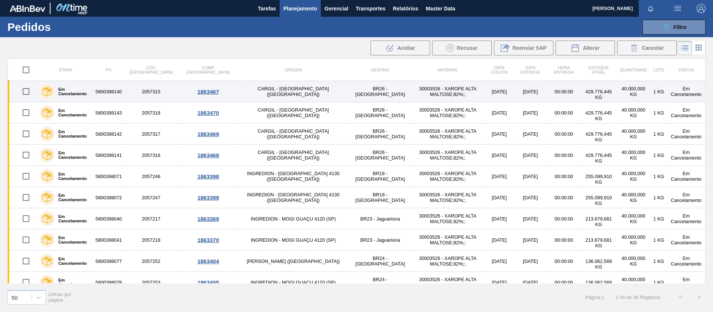
checkbox input "true"
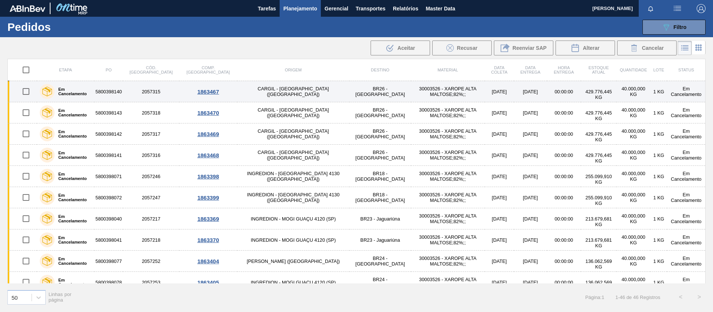
checkbox input "true"
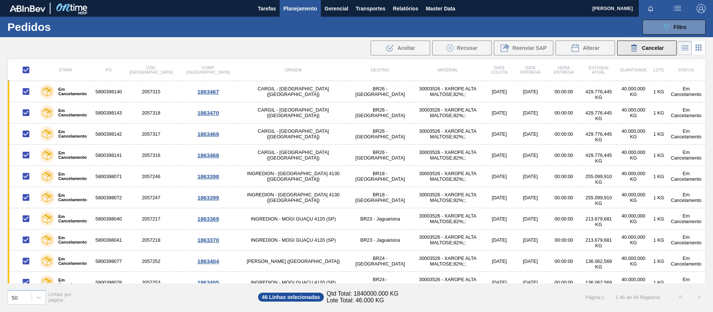
click at [655, 46] on span "Cancelar" at bounding box center [653, 48] width 22 height 6
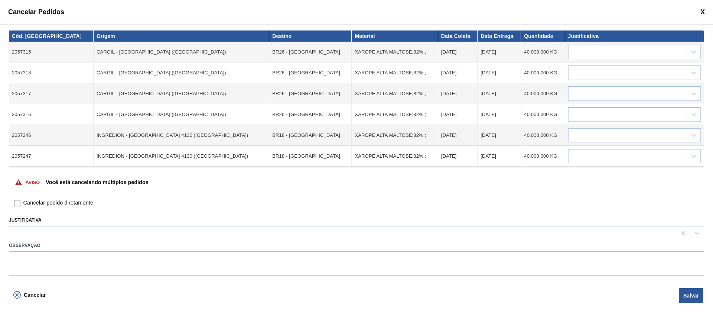
click at [20, 201] on input "Cancelar pedido diretamente" at bounding box center [17, 202] width 13 height 13
checkbox input "true"
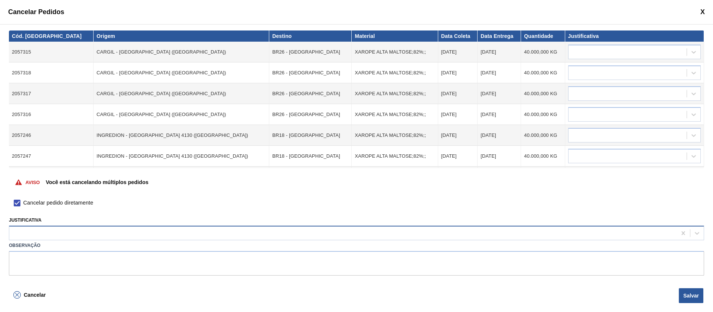
click at [43, 238] on div at bounding box center [342, 233] width 667 height 11
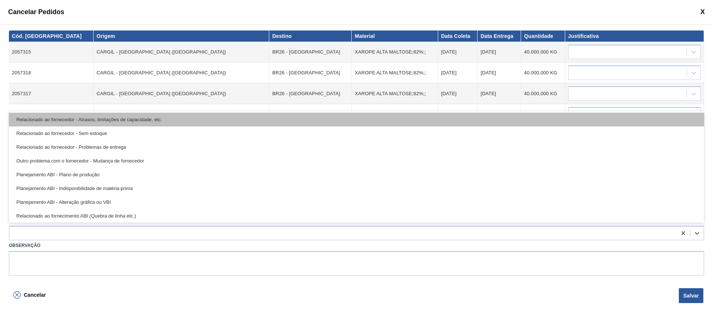
click at [89, 118] on div "Relacionado ao fornecedor - Atrasos, limitações de capacidade, etc." at bounding box center [356, 120] width 695 height 14
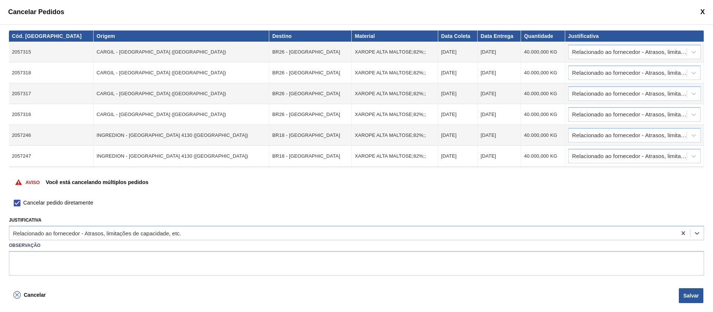
click at [690, 295] on button "Salvar" at bounding box center [691, 295] width 25 height 15
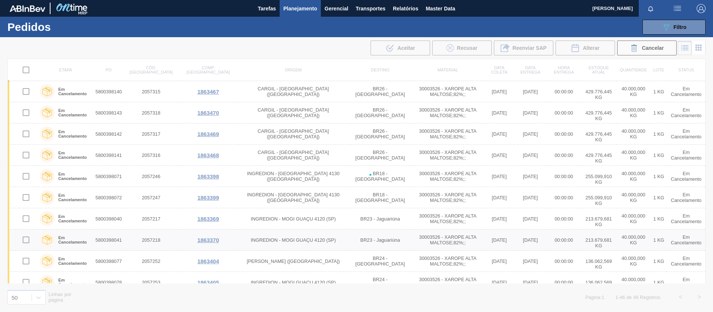
checkbox input "false"
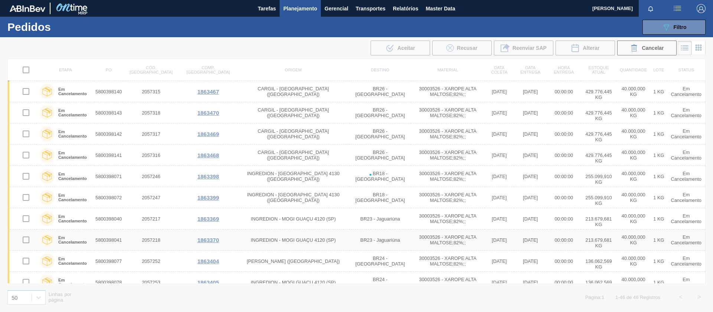
checkbox input "false"
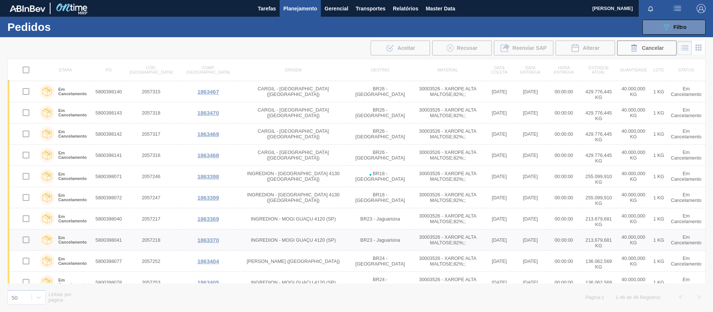
checkbox input "false"
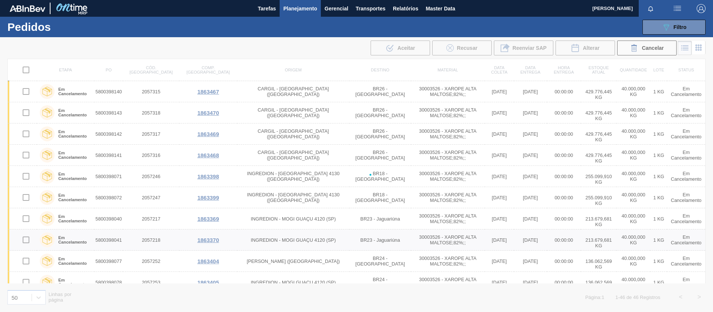
checkbox input "false"
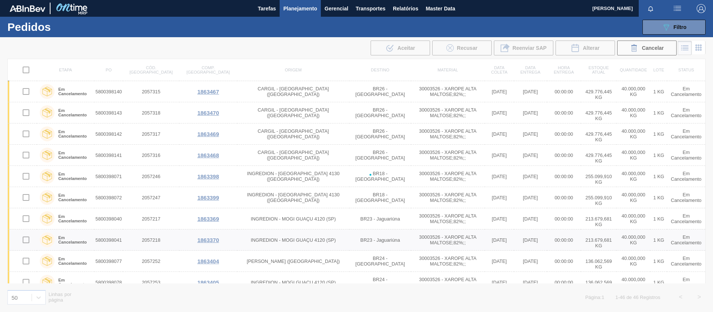
checkbox input "false"
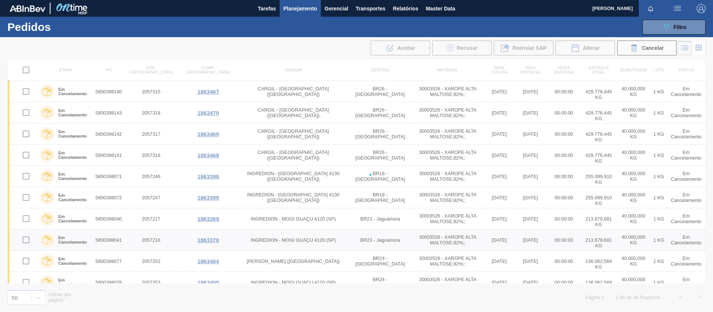
checkbox input "false"
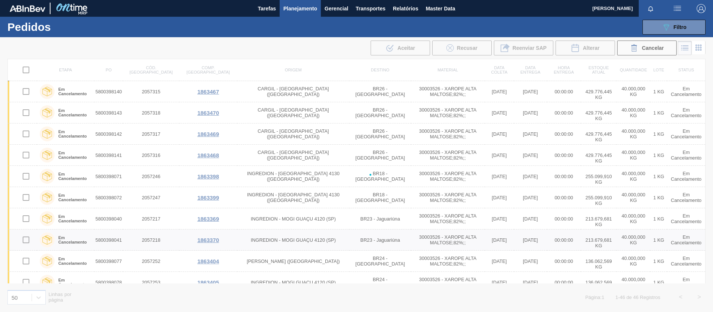
checkbox input "false"
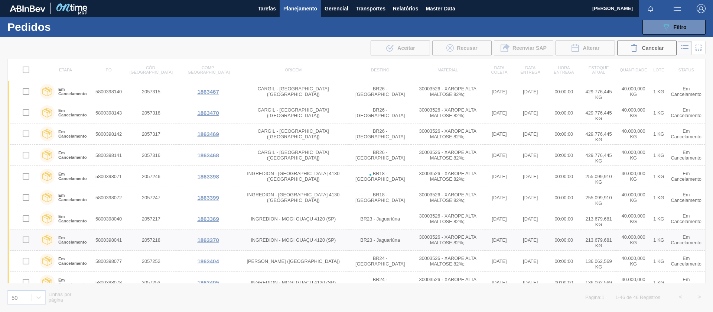
checkbox input "false"
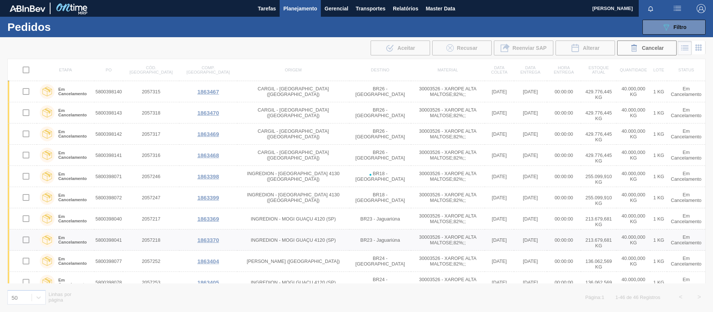
checkbox input "false"
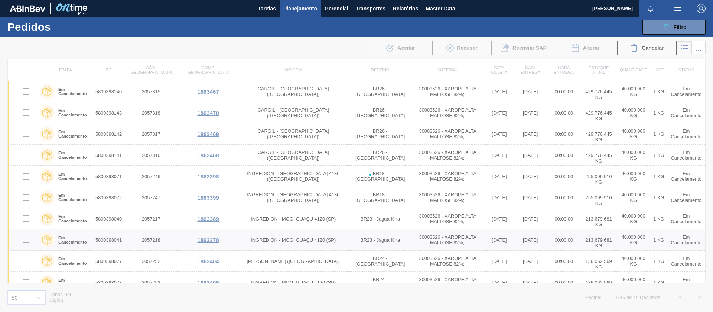
checkbox input "false"
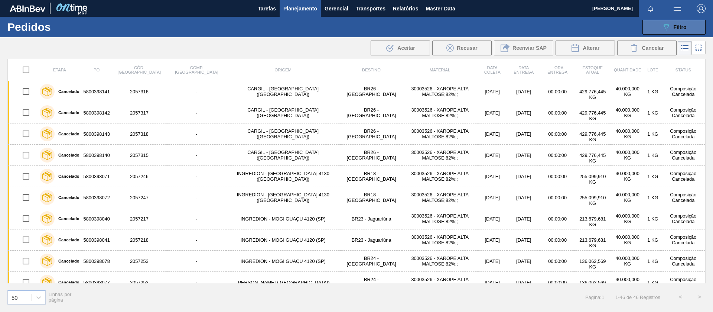
click at [684, 26] on span "Filtro" at bounding box center [680, 27] width 13 height 6
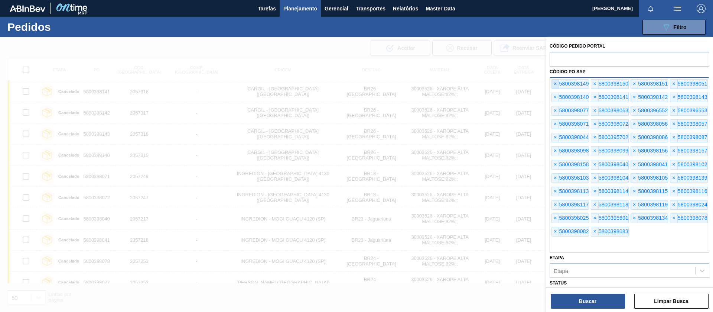
click at [555, 84] on span "×" at bounding box center [555, 83] width 7 height 9
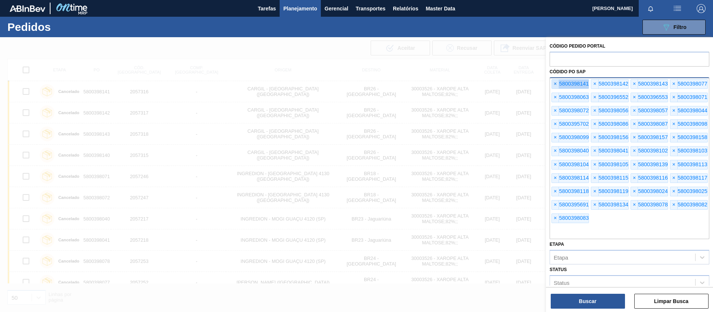
click at [555, 84] on span "×" at bounding box center [555, 83] width 7 height 9
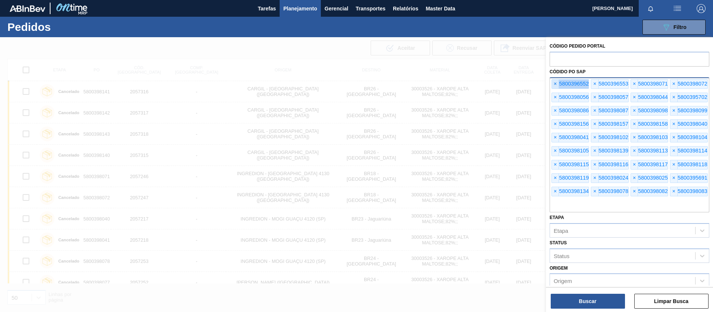
click at [555, 84] on span "×" at bounding box center [555, 83] width 7 height 9
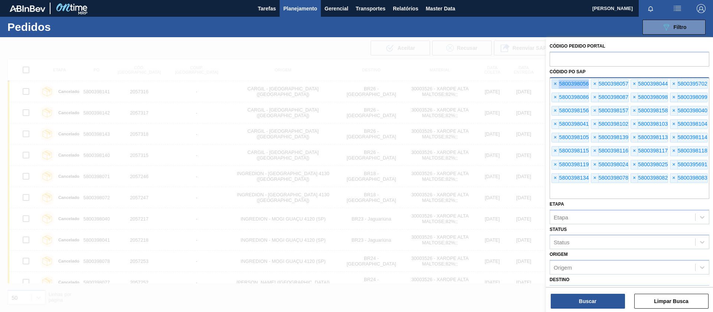
click at [555, 84] on span "×" at bounding box center [555, 83] width 7 height 9
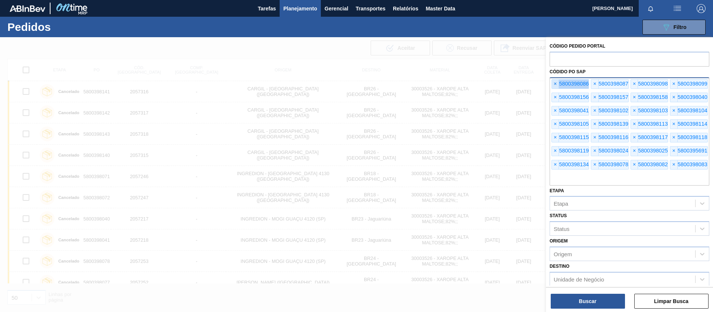
click at [555, 84] on span "×" at bounding box center [555, 83] width 7 height 9
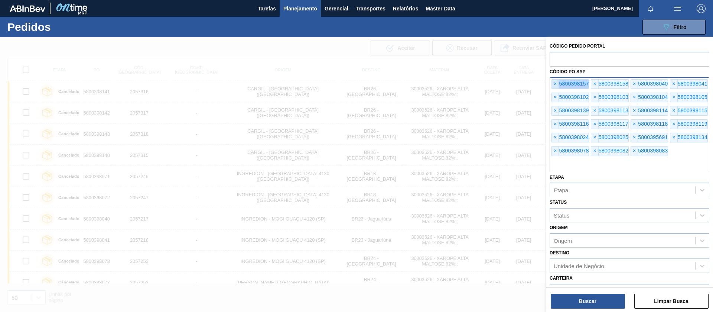
click at [555, 84] on span "×" at bounding box center [555, 83] width 7 height 9
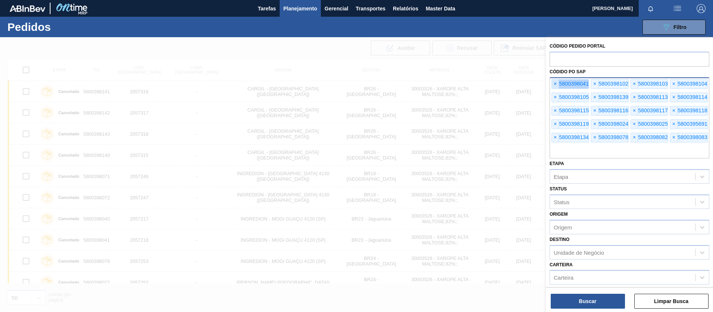
click at [555, 84] on span "×" at bounding box center [555, 83] width 7 height 9
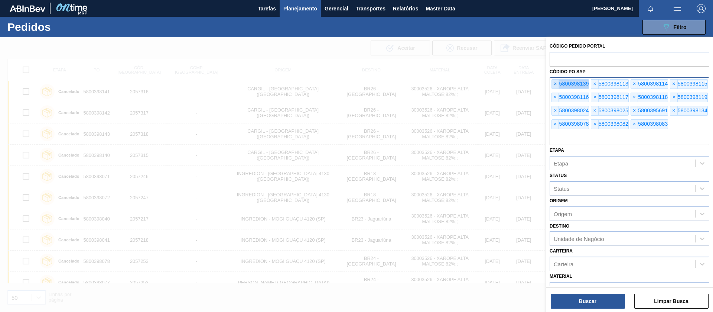
click at [555, 84] on span "×" at bounding box center [555, 83] width 7 height 9
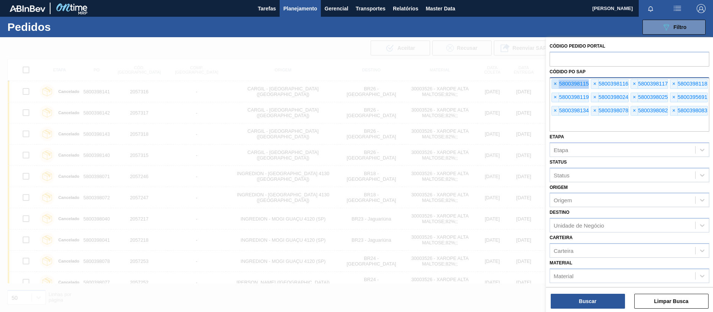
click at [555, 84] on span "×" at bounding box center [555, 83] width 7 height 9
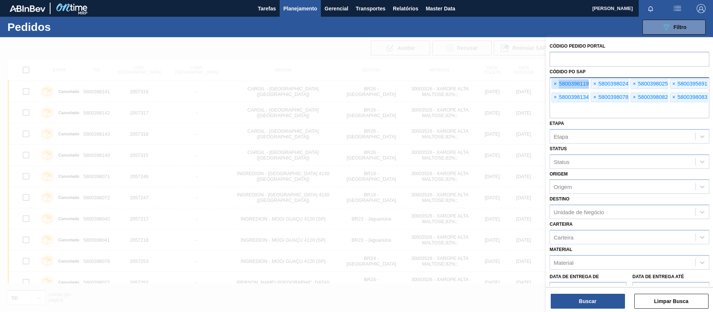
click at [555, 84] on span "×" at bounding box center [555, 83] width 7 height 9
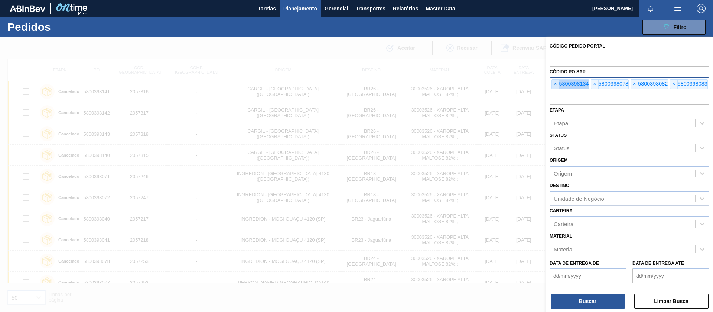
click at [555, 84] on span "×" at bounding box center [555, 83] width 7 height 9
click at [555, 91] on input "text" at bounding box center [630, 98] width 160 height 14
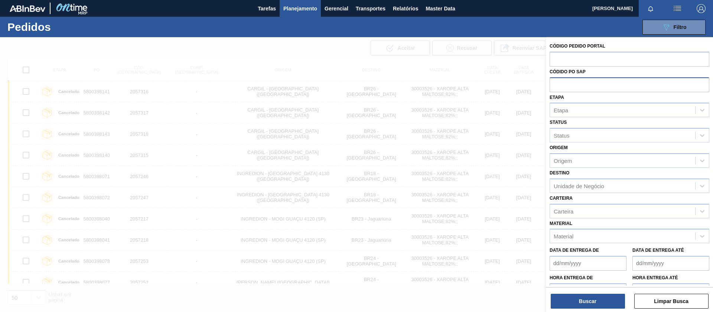
paste input "text"
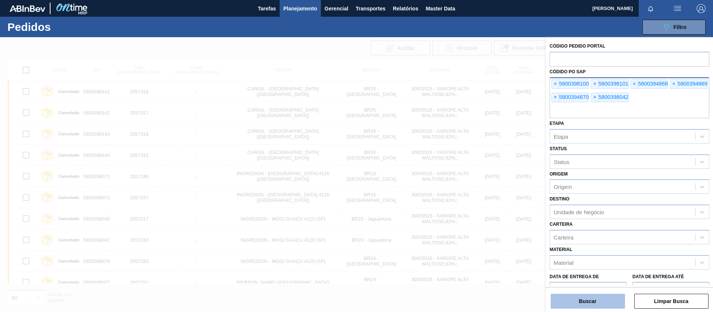
click at [581, 302] on button "Buscar" at bounding box center [588, 300] width 74 height 15
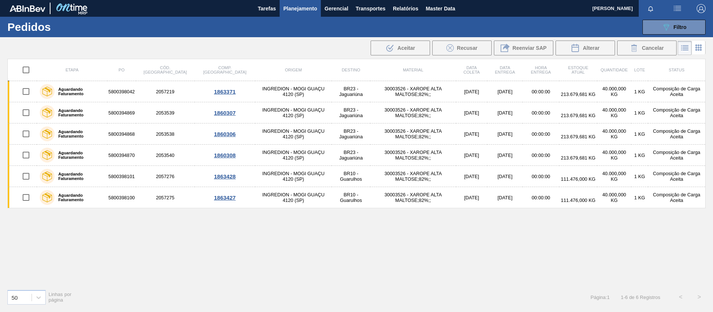
click at [30, 70] on input "checkbox" at bounding box center [26, 70] width 16 height 16
checkbox input "true"
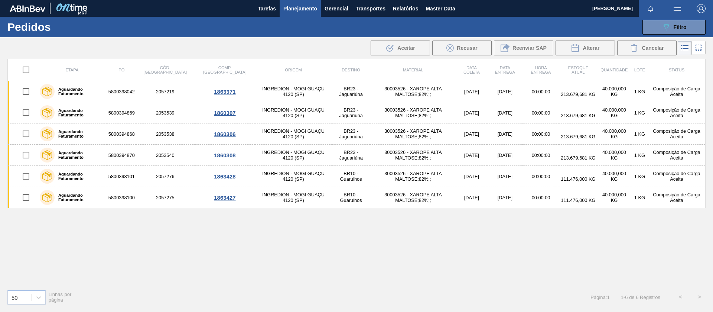
checkbox input "true"
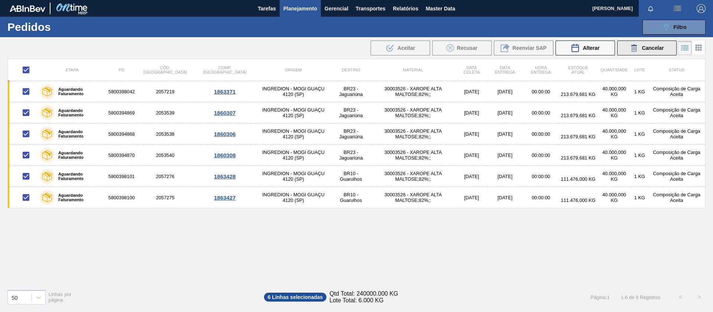
click at [640, 50] on div "Cancelar" at bounding box center [647, 47] width 34 height 9
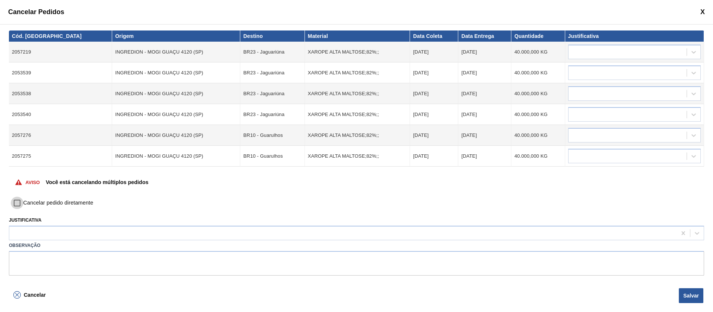
click at [15, 205] on input "Cancelar pedido diretamente" at bounding box center [17, 202] width 13 height 13
checkbox input "true"
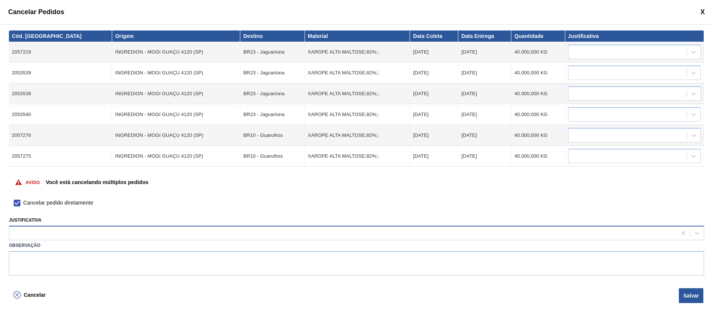
click at [67, 237] on div at bounding box center [342, 233] width 667 height 11
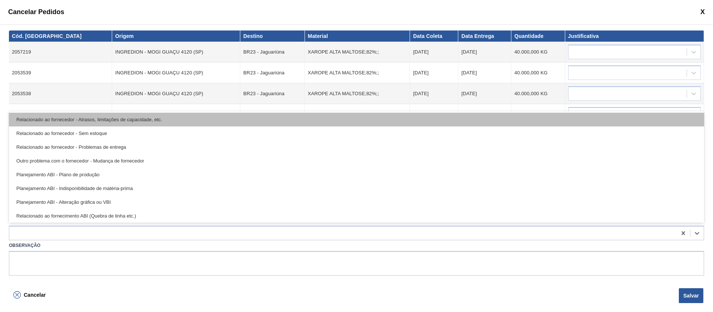
click at [113, 120] on div "Relacionado ao fornecedor - Atrasos, limitações de capacidade, etc." at bounding box center [356, 120] width 695 height 14
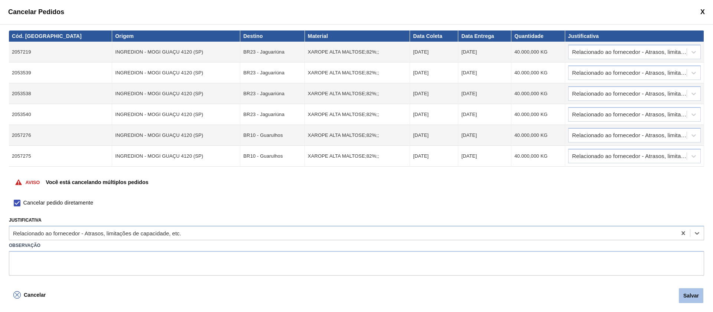
click at [691, 292] on button "Salvar" at bounding box center [691, 295] width 25 height 15
